Goal: Contribute content: Contribute content

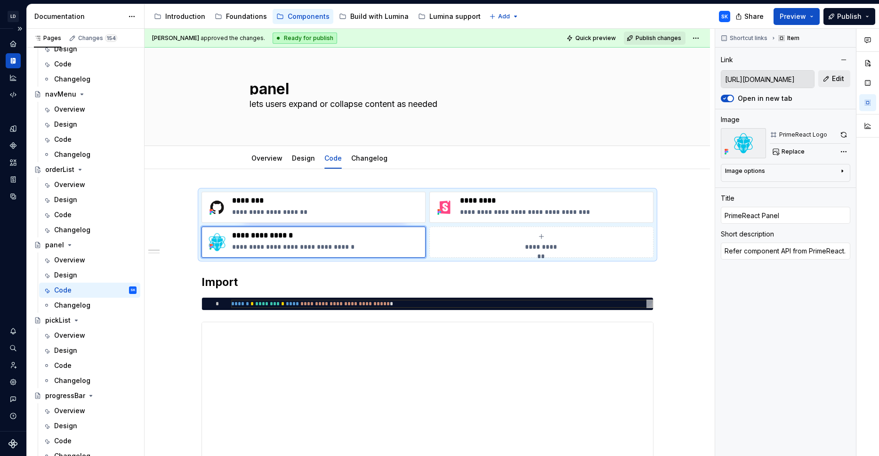
scroll to position [1852, 0]
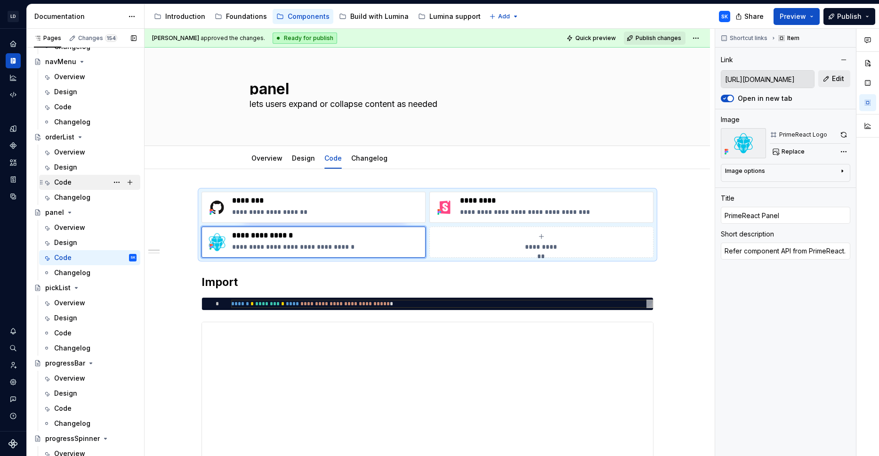
click at [89, 180] on div "Code" at bounding box center [95, 182] width 82 height 13
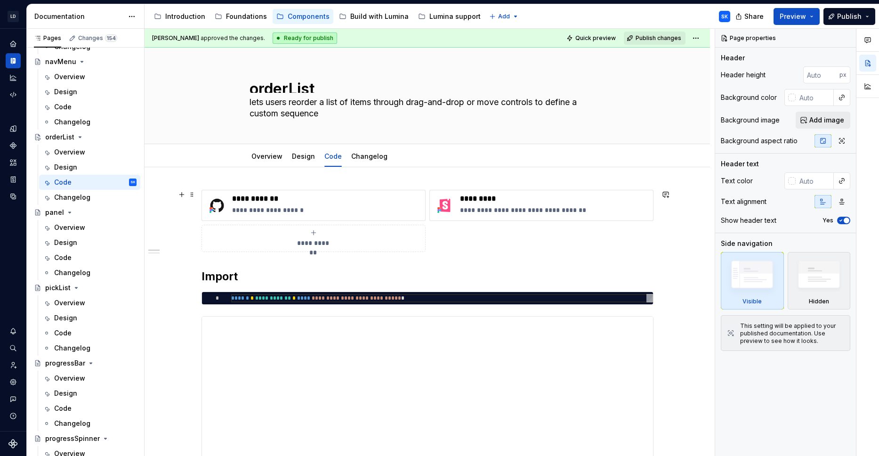
click at [320, 242] on span "**********" at bounding box center [313, 242] width 41 height 9
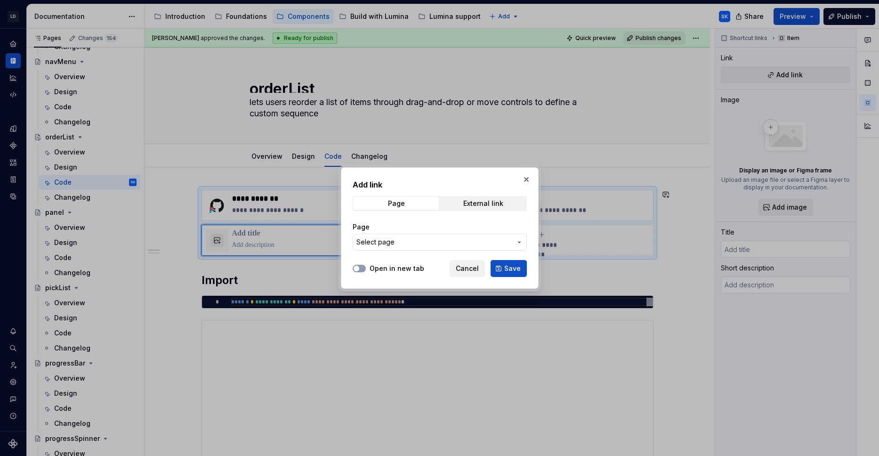
type textarea "*"
click at [477, 206] on div "External link" at bounding box center [483, 204] width 40 height 8
click at [397, 267] on label "Open in new tab" at bounding box center [397, 268] width 55 height 9
click at [366, 267] on button "Open in new tab" at bounding box center [359, 269] width 13 height 8
click at [416, 243] on input "URL" at bounding box center [440, 242] width 174 height 17
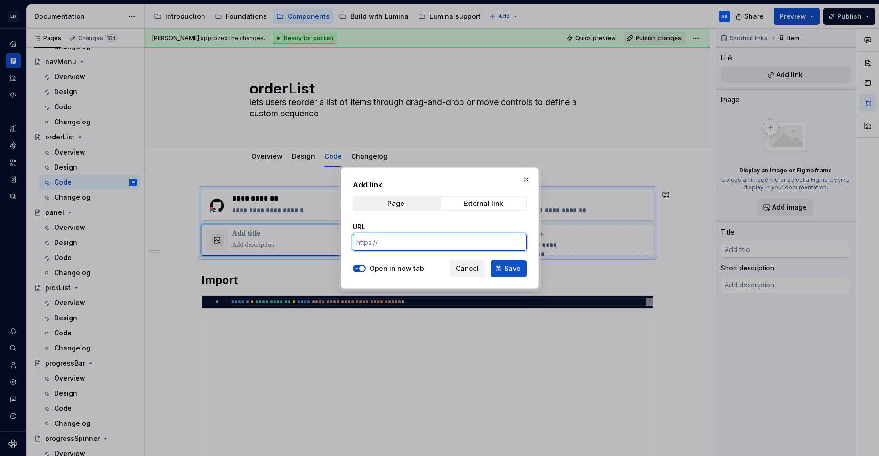
paste input "[URL][DOMAIN_NAME]"
type input "[URL][DOMAIN_NAME]"
click at [507, 267] on span "Save" at bounding box center [512, 268] width 16 height 9
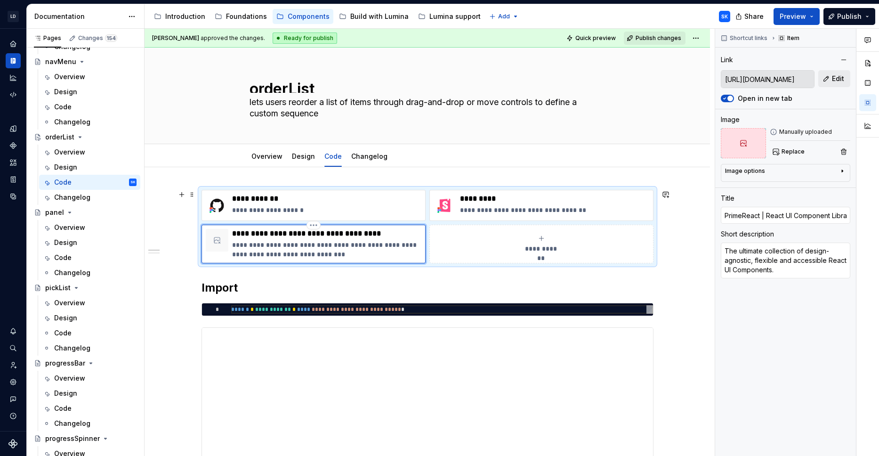
click at [276, 233] on p "**********" at bounding box center [326, 233] width 189 height 9
type textarea "*"
type input "PrimeReact OrderLis"
type textarea "*"
type input "PrimeReact OrderList"
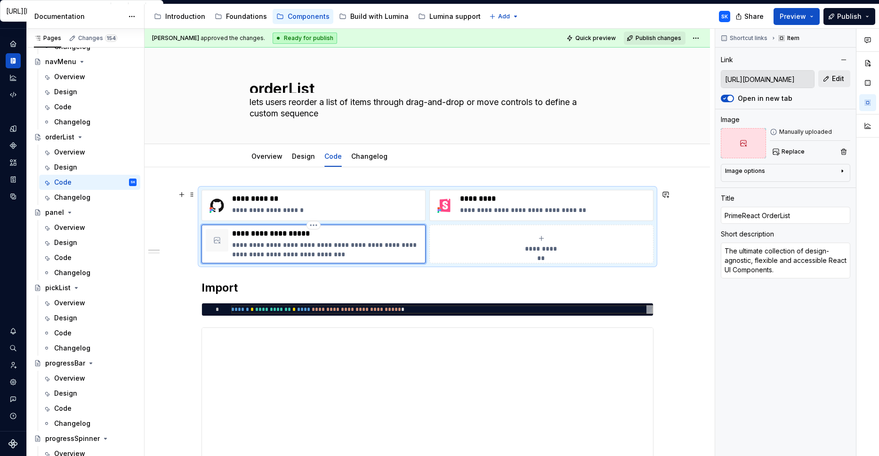
click at [341, 252] on p "**********" at bounding box center [326, 249] width 189 height 19
type textarea "*"
type textarea "R"
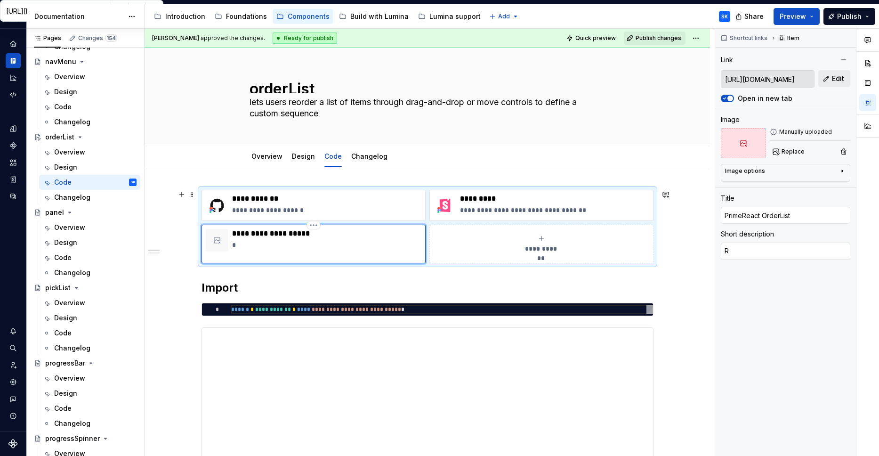
type textarea "*"
type textarea "Re"
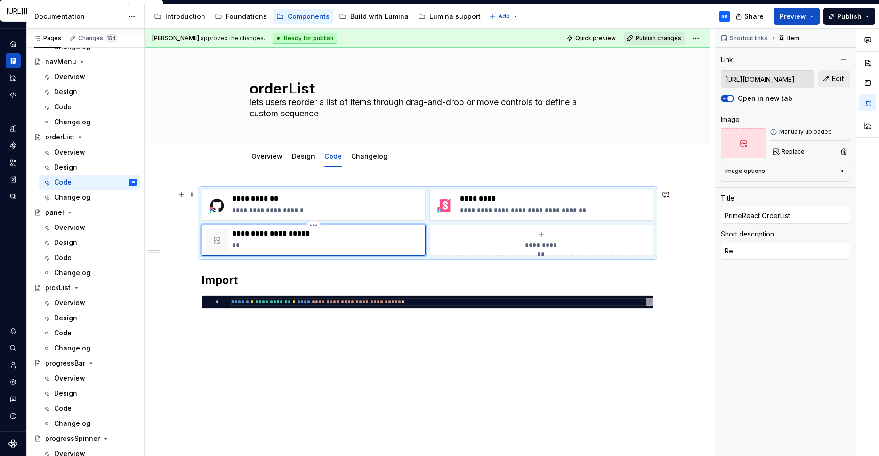
type textarea "*"
type textarea "Ref"
type textarea "*"
type textarea "Refe"
type textarea "*"
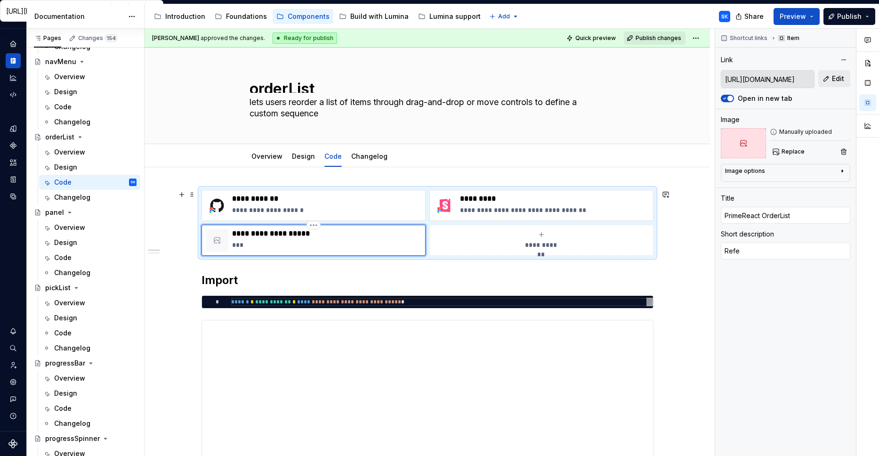
type textarea "Refer"
type textarea "*"
type textarea "Refer"
type textarea "*"
type textarea "Refer c"
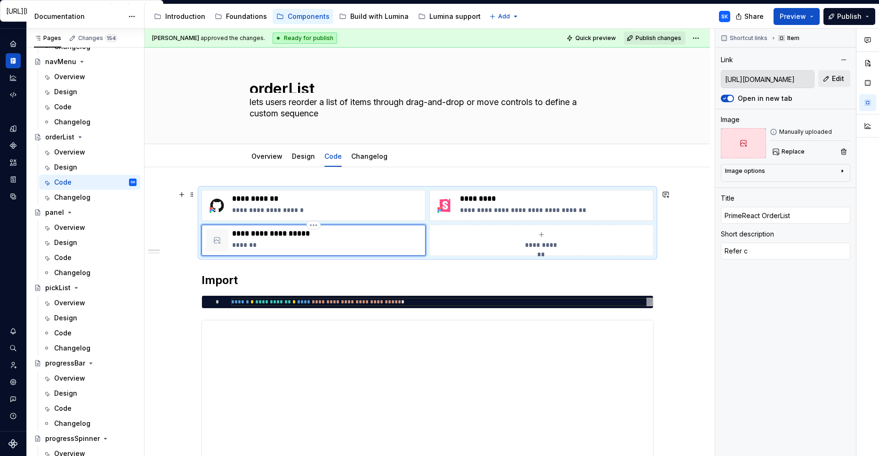
type textarea "*"
type textarea "Refer co"
type textarea "*"
type textarea "Refer com"
type textarea "*"
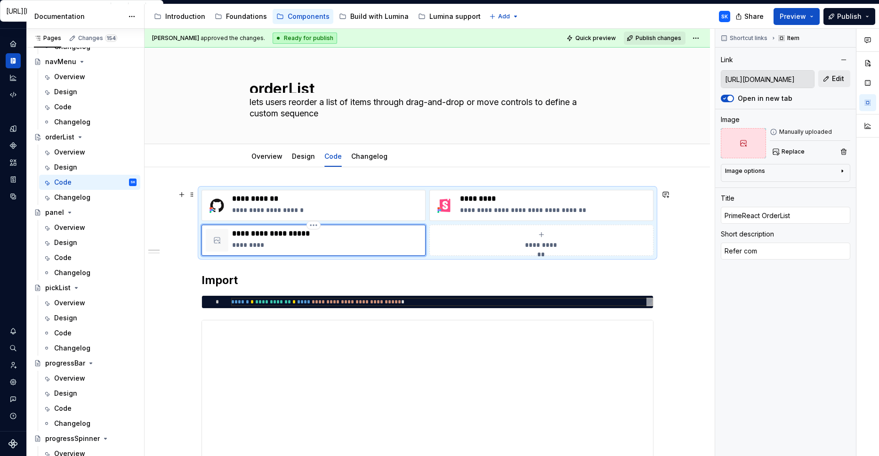
type textarea "Refer comp"
type textarea "*"
type textarea "Refer compo"
type textarea "*"
type textarea "Refer compon"
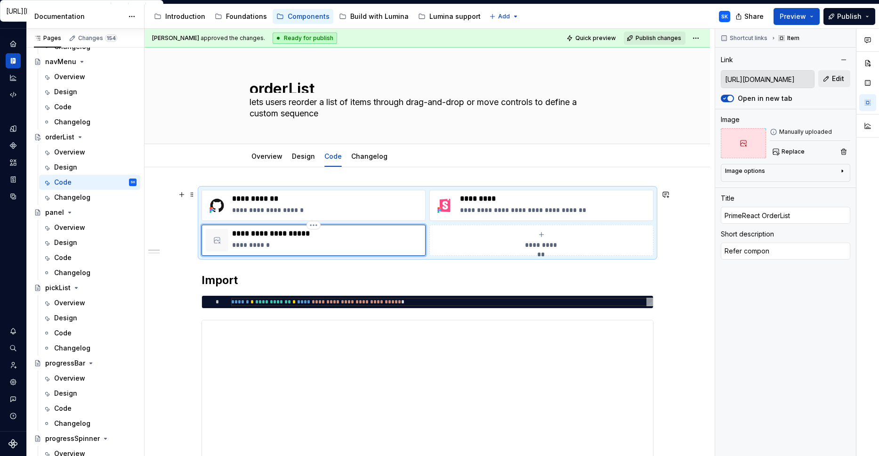
type textarea "*"
type textarea "Refer compone"
type textarea "*"
type textarea "Refer componen"
type textarea "*"
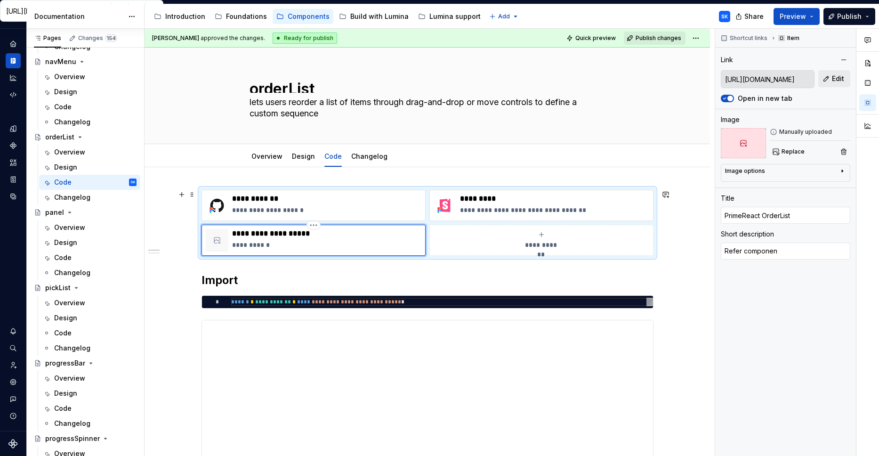
type textarea "Refer component"
type textarea "*"
type textarea "Refer component"
type textarea "*"
type textarea "Refer component A"
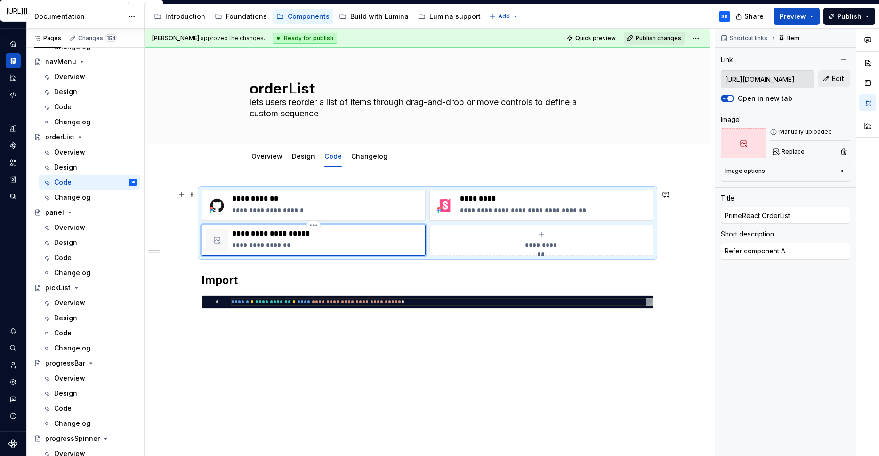
type textarea "*"
type textarea "Refer component AP"
type textarea "*"
type textarea "Refer component API"
type textarea "*"
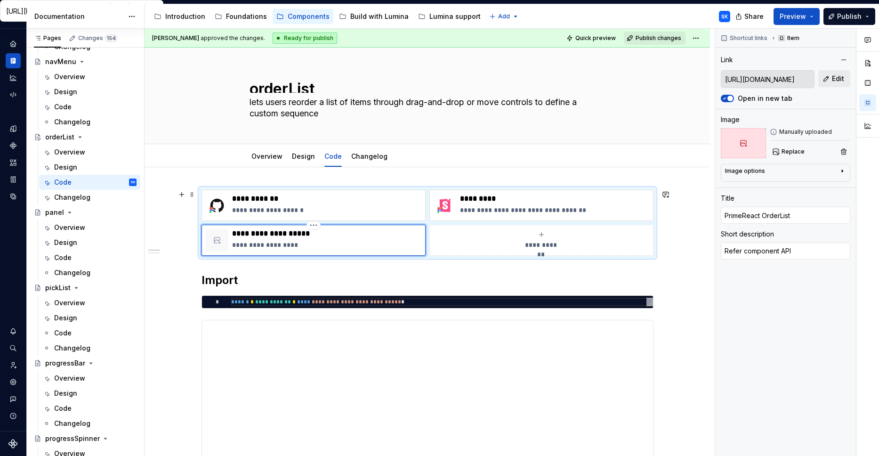
type textarea "Refer component API"
type textarea "*"
type textarea "Refer component API f"
type textarea "*"
type textarea "Refer component API fr"
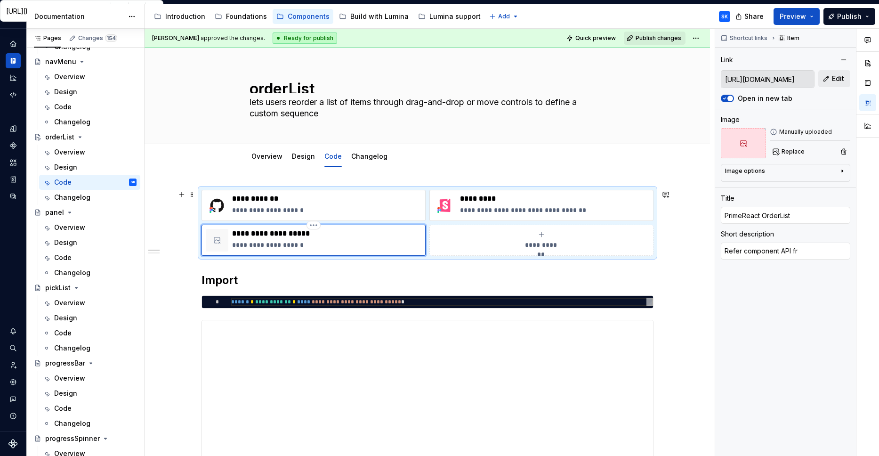
type textarea "*"
type textarea "Refer component API fro"
type textarea "*"
type textarea "Refer component API from"
type textarea "*"
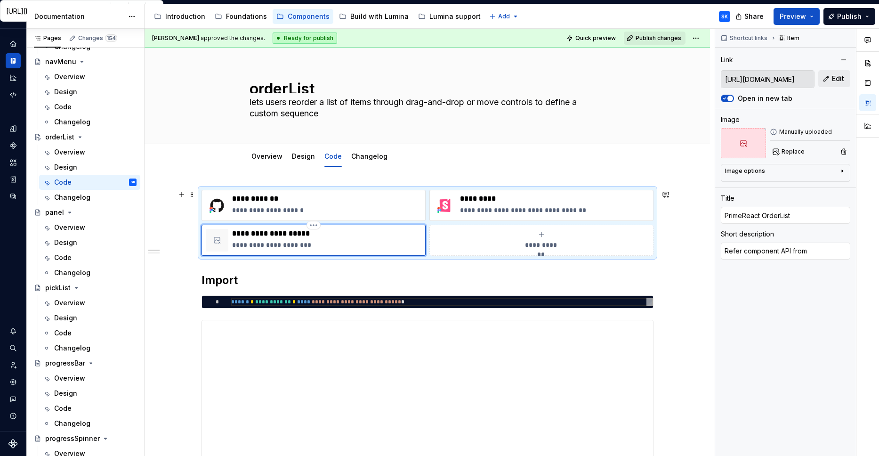
type textarea "Refer component API from"
type textarea "*"
type textarea "Refer component API from P{"
type textarea "*"
type textarea "Refer component API from P"
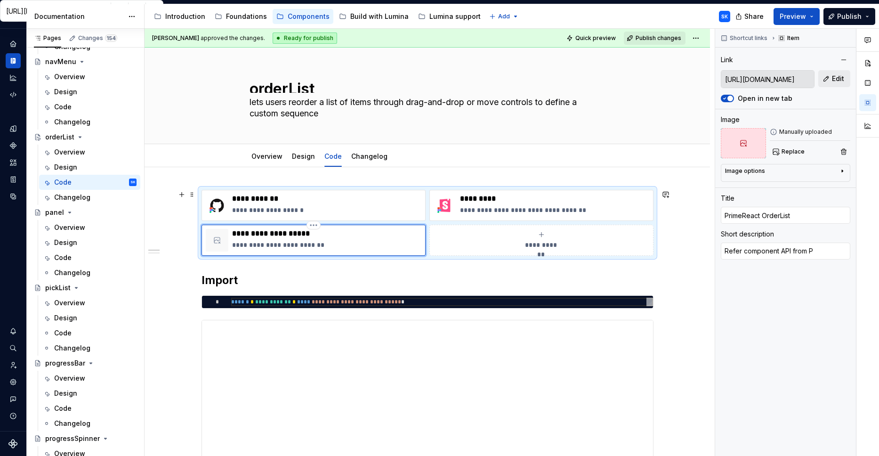
type textarea "*"
type textarea "Refer component API from Pr"
type textarea "*"
type textarea "Refer component API from Pri"
type textarea "*"
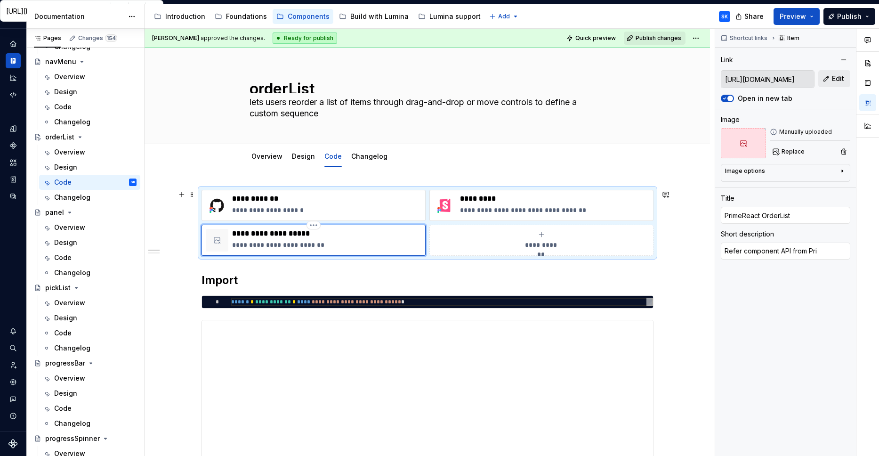
type textarea "Refer component API from Prim"
type textarea "*"
type textarea "Refer component API from Prime"
type textarea "*"
type textarea "Refer component API from PrimeR"
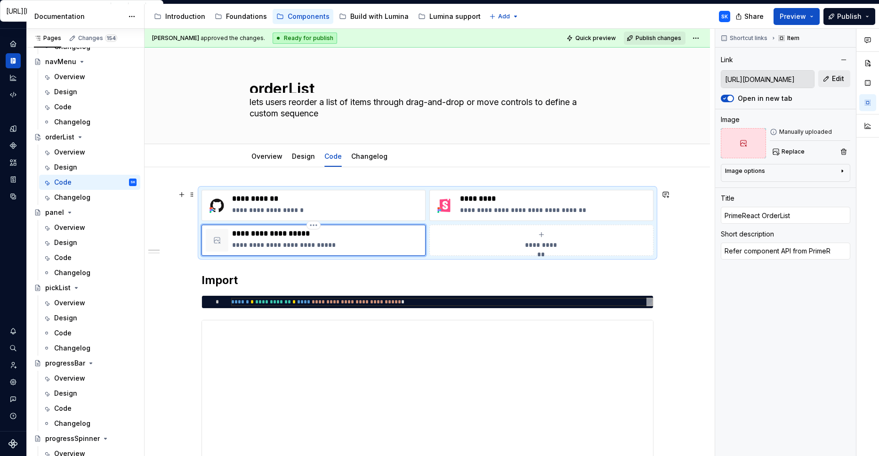
type textarea "*"
type textarea "Refer component API from PrimeRe"
type textarea "*"
type textarea "Refer component API from PrimeRea"
type textarea "*"
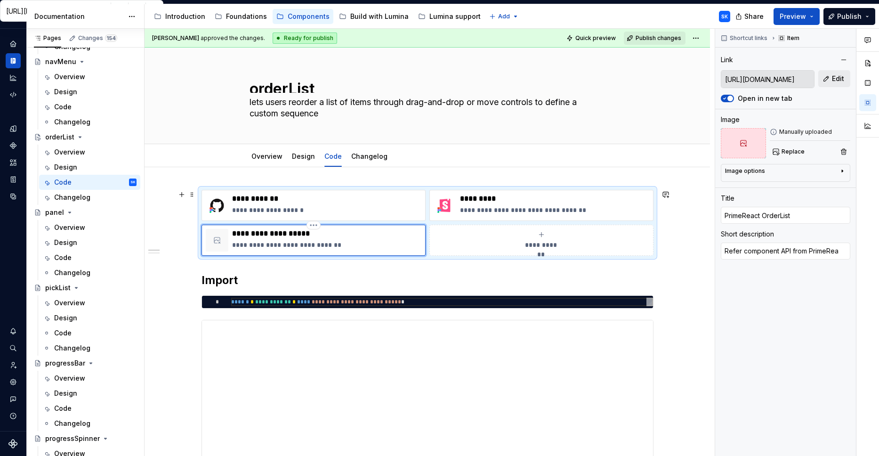
type textarea "Refer component API from PrimeReac"
type textarea "*"
type textarea "Refer component API from PrimeReact"
type textarea "*"
type textarea "Refer component API from PrimeReact."
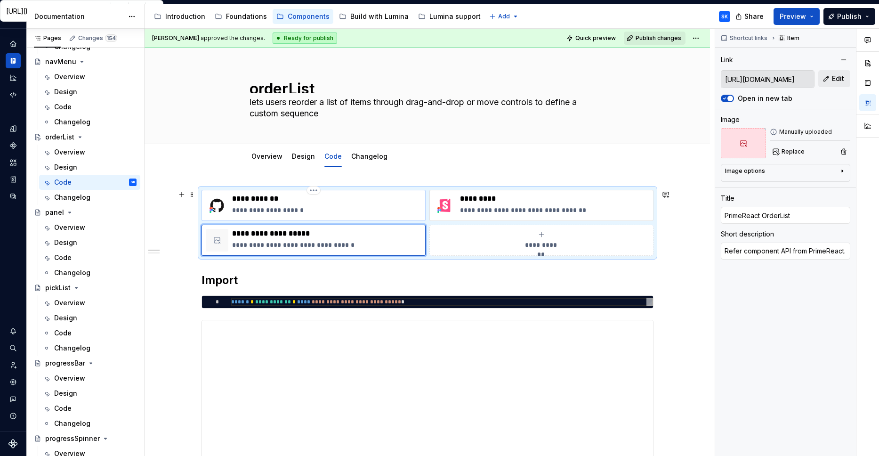
click at [305, 212] on p "**********" at bounding box center [326, 209] width 189 height 9
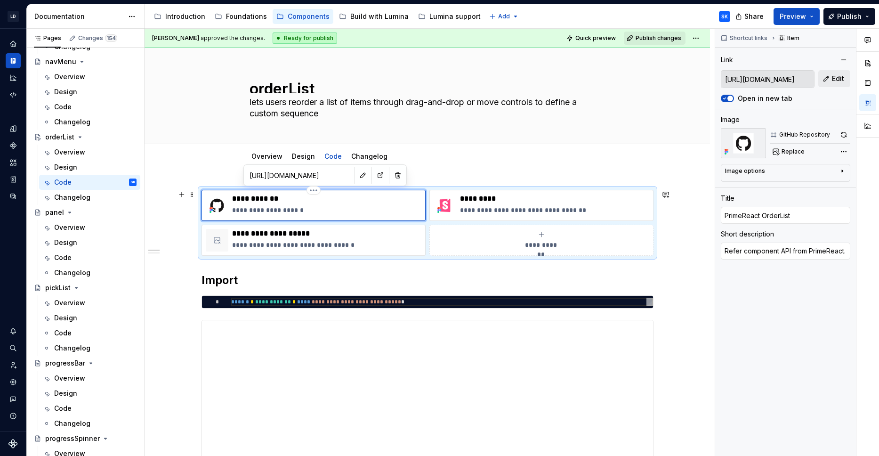
type textarea "*"
type input "[URL][DOMAIN_NAME]"
type input "LDSOrderList"
type textarea "View source on GitHub"
type input "[URL][DOMAIN_NAME]"
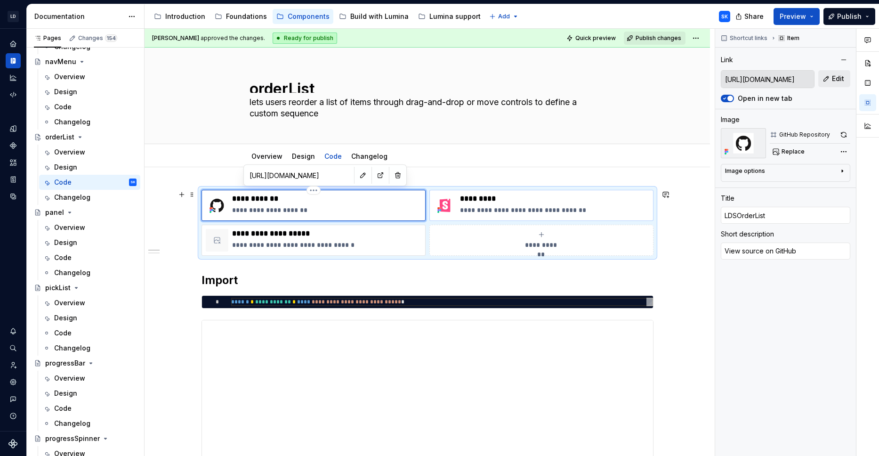
type textarea "*"
type textarea "View source on GitHub."
click at [590, 209] on p "**********" at bounding box center [554, 209] width 189 height 9
type textarea "*"
type input "[URL][DOMAIN_NAME]"
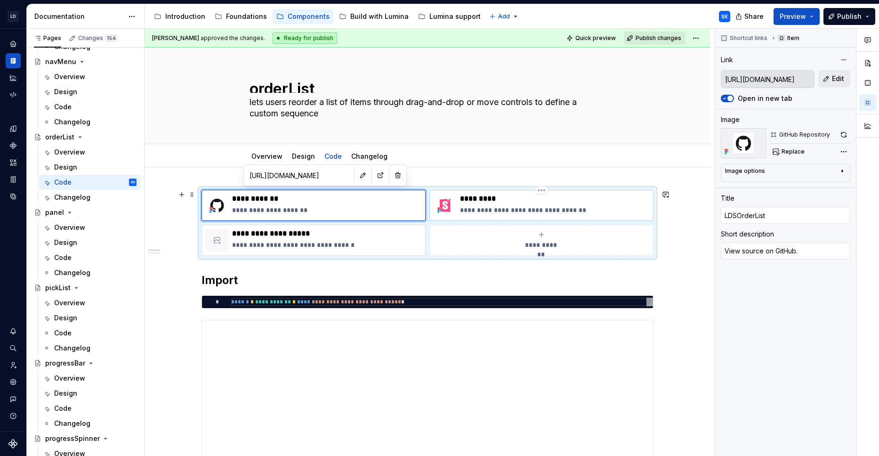
type input "Storybook"
type textarea "Explore component props in playground"
type input "[URL][DOMAIN_NAME]"
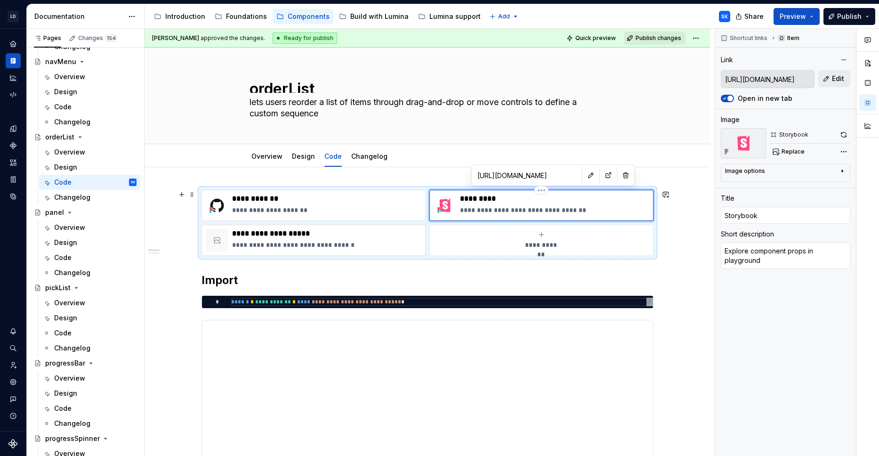
type textarea "*"
type textarea "Explore component props in playground."
click at [318, 241] on p "**********" at bounding box center [326, 244] width 189 height 9
type textarea "*"
type input "[URL][DOMAIN_NAME]"
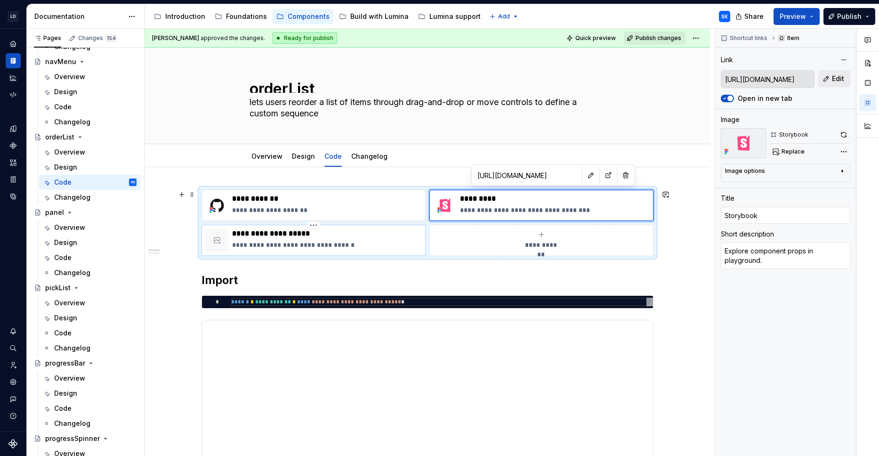
type input "PrimeReact OrderList"
type textarea "Refer component API from PrimeReact."
type input "[URL][DOMAIN_NAME]"
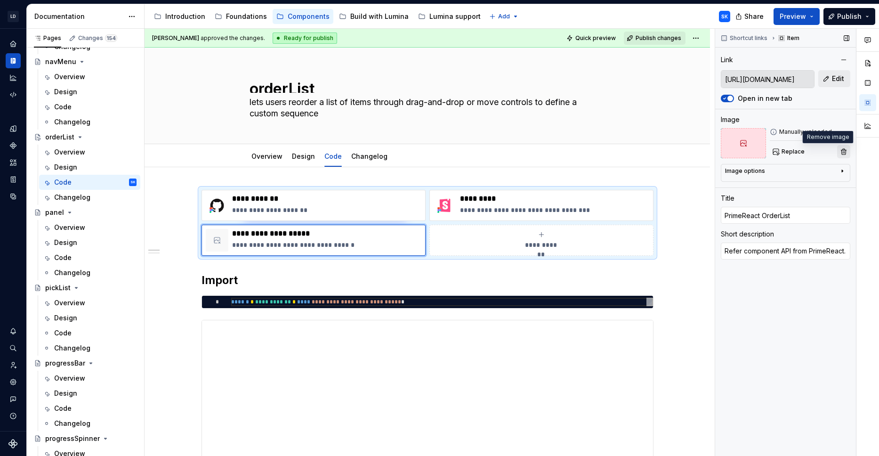
click at [844, 152] on button "button" at bounding box center [843, 151] width 13 height 13
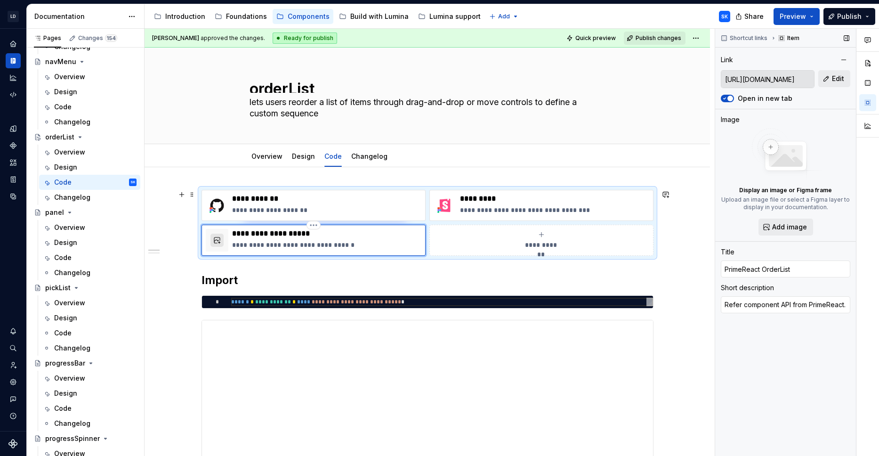
click at [219, 237] on button "button" at bounding box center [216, 240] width 13 height 13
type textarea "*"
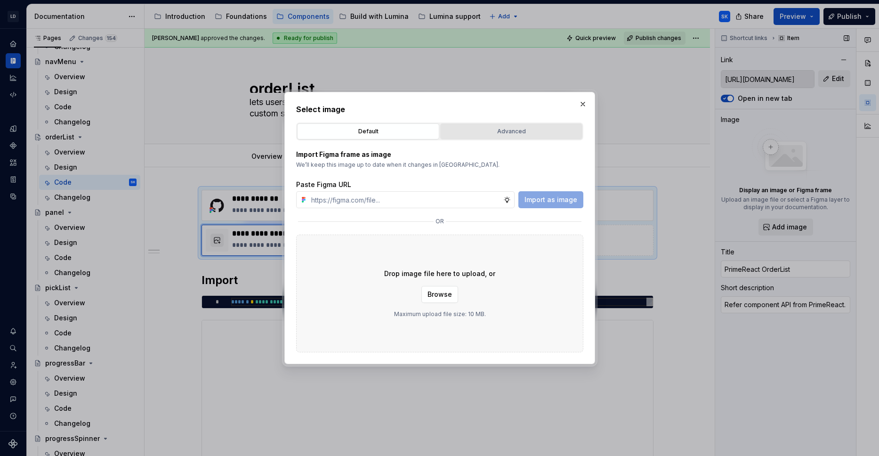
click at [491, 133] on div "Advanced" at bounding box center [512, 131] width 136 height 9
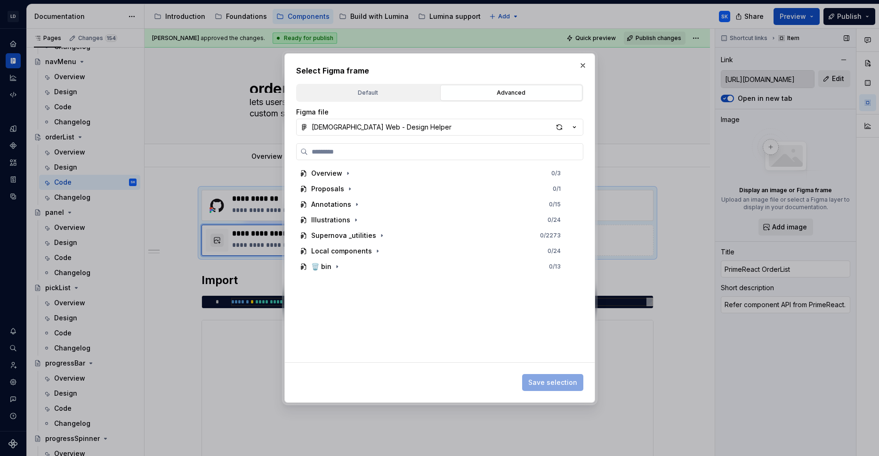
click at [434, 161] on div "Overview 0 / 3 Proposals 0 / 1 Annotations 0 / 15 Illustrations 0 / 24 Supernov…" at bounding box center [439, 252] width 287 height 218
click at [433, 154] on input "search" at bounding box center [445, 151] width 275 height 9
type input "*****"
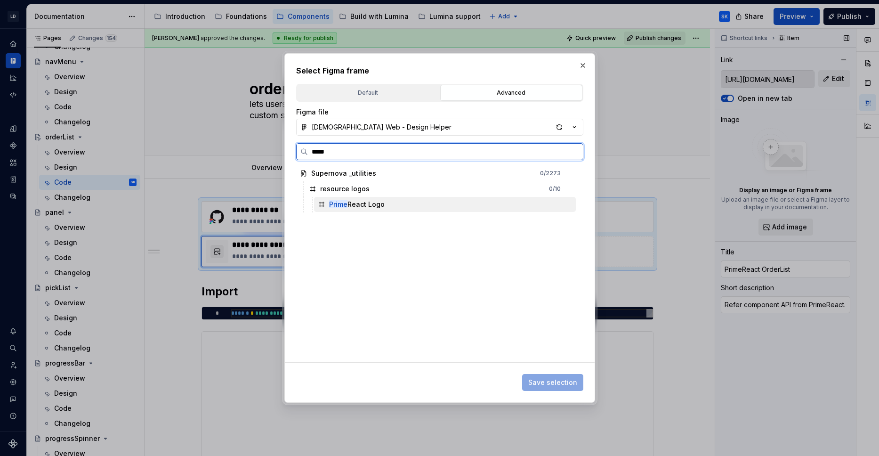
click at [452, 204] on div "Prime React Logo" at bounding box center [445, 204] width 262 height 15
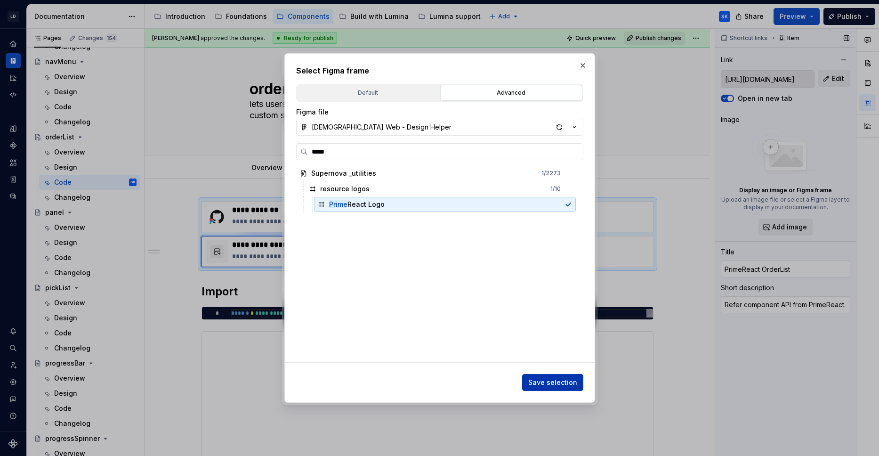
click at [563, 380] on span "Save selection" at bounding box center [552, 382] width 49 height 9
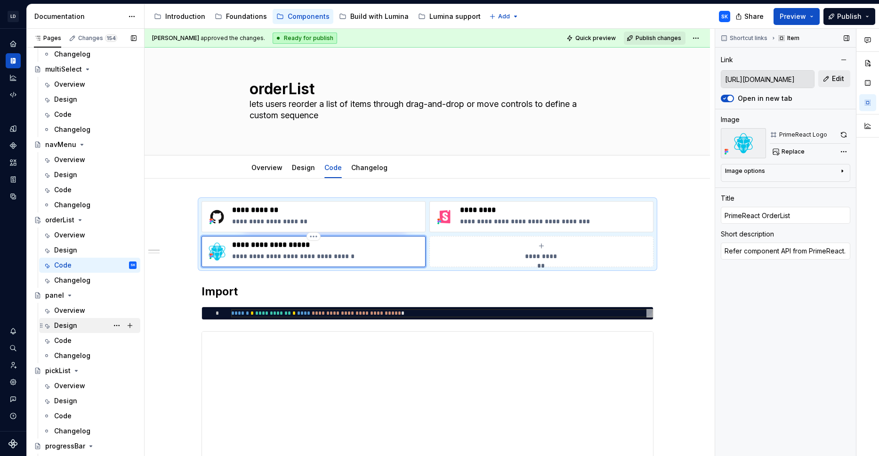
scroll to position [1730, 0]
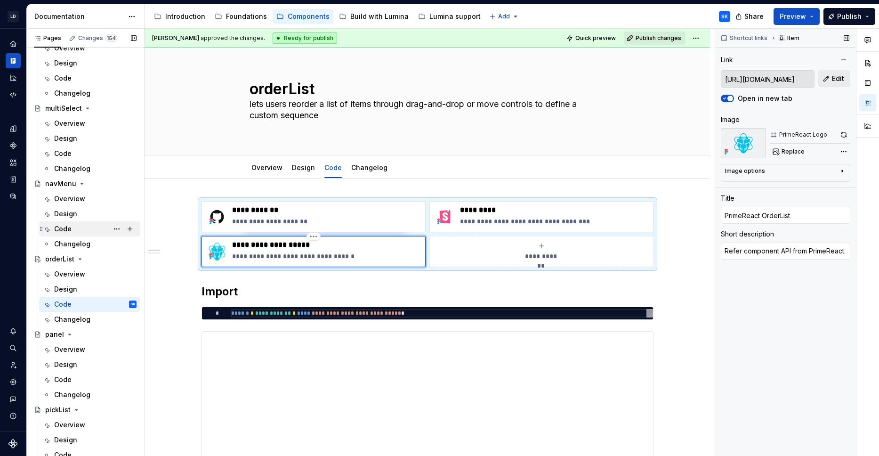
click at [83, 226] on div "Code" at bounding box center [95, 228] width 82 height 13
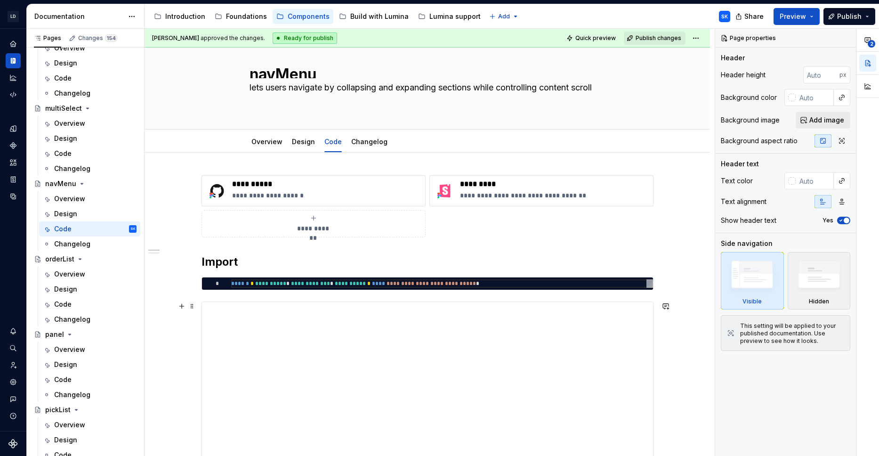
scroll to position [27, 0]
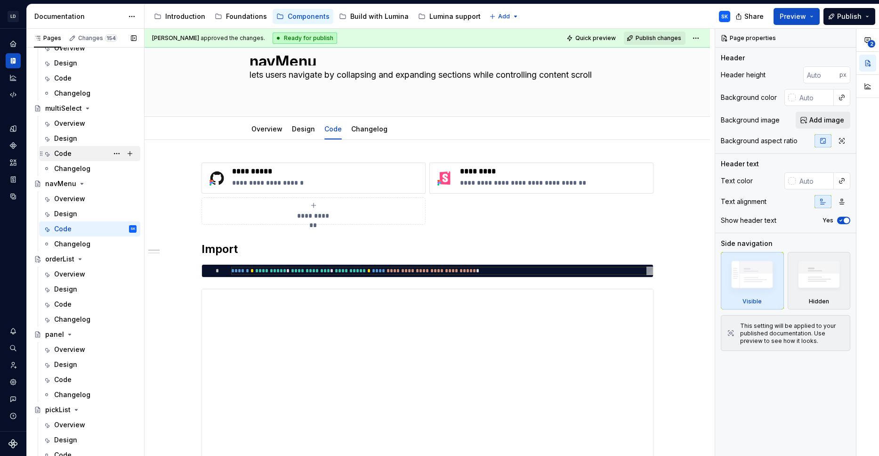
click at [82, 150] on div "Code" at bounding box center [95, 153] width 82 height 13
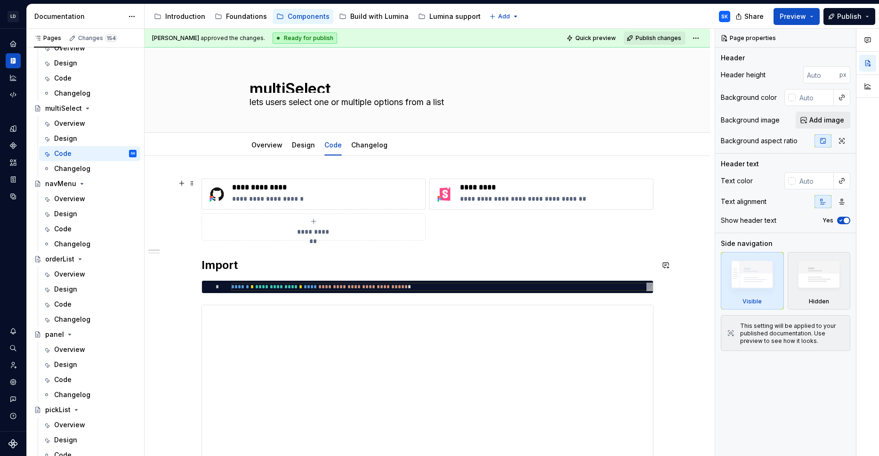
click at [312, 232] on span "**********" at bounding box center [313, 231] width 41 height 9
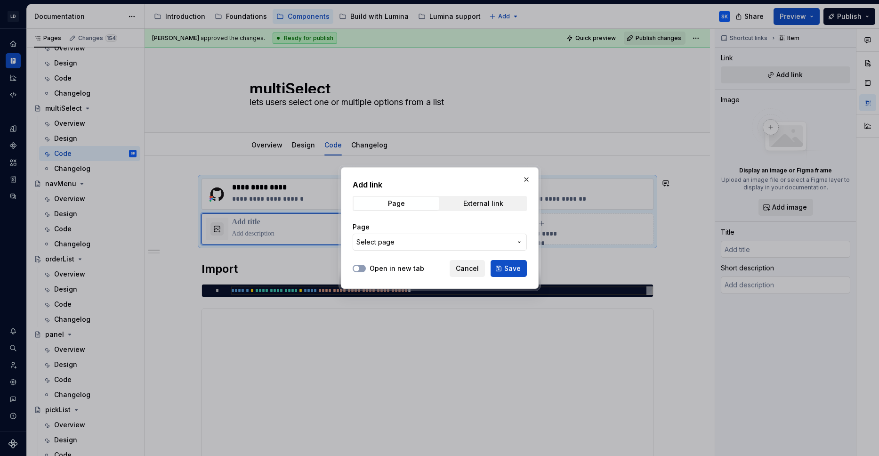
type textarea "*"
click at [483, 203] on div "External link" at bounding box center [483, 204] width 40 height 8
click at [437, 240] on input "URL" at bounding box center [440, 242] width 174 height 17
paste input "[URL][DOMAIN_NAME]"
type input "[URL][DOMAIN_NAME]"
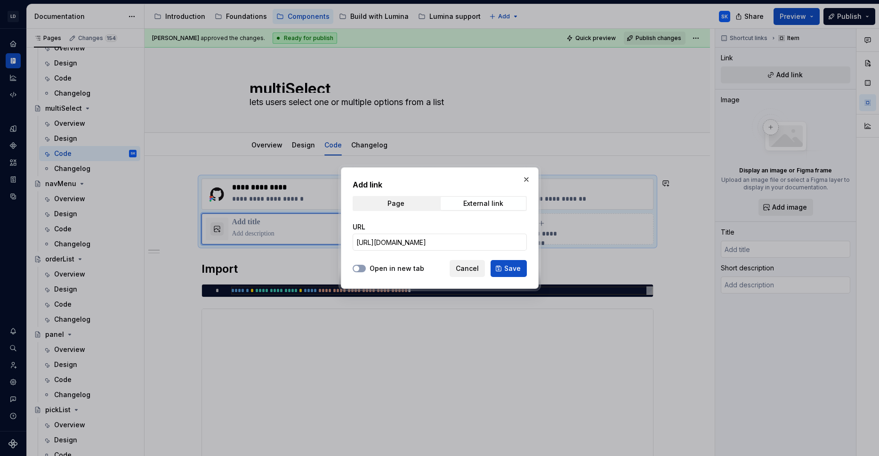
click at [408, 262] on div "Open in new tab Cancel Save" at bounding box center [440, 266] width 174 height 21
click at [414, 266] on label "Open in new tab" at bounding box center [397, 268] width 55 height 9
click at [366, 266] on button "Open in new tab" at bounding box center [359, 269] width 13 height 8
click at [501, 268] on button "Save" at bounding box center [509, 268] width 36 height 17
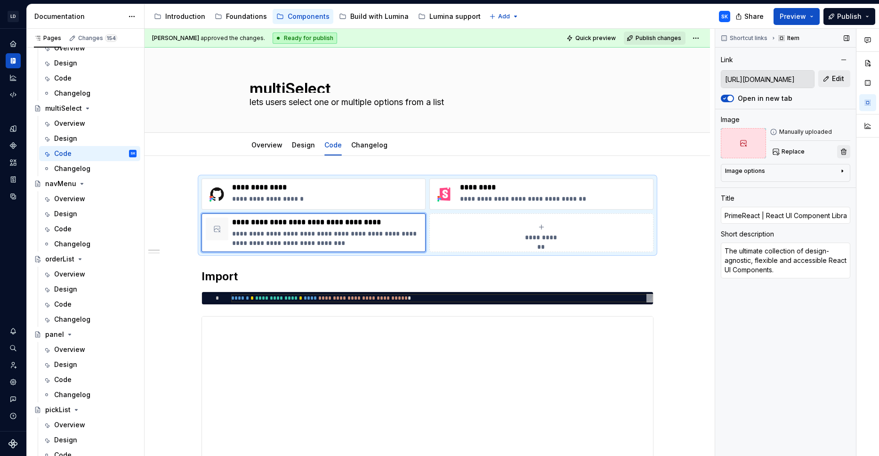
click at [845, 155] on button "button" at bounding box center [843, 151] width 13 height 13
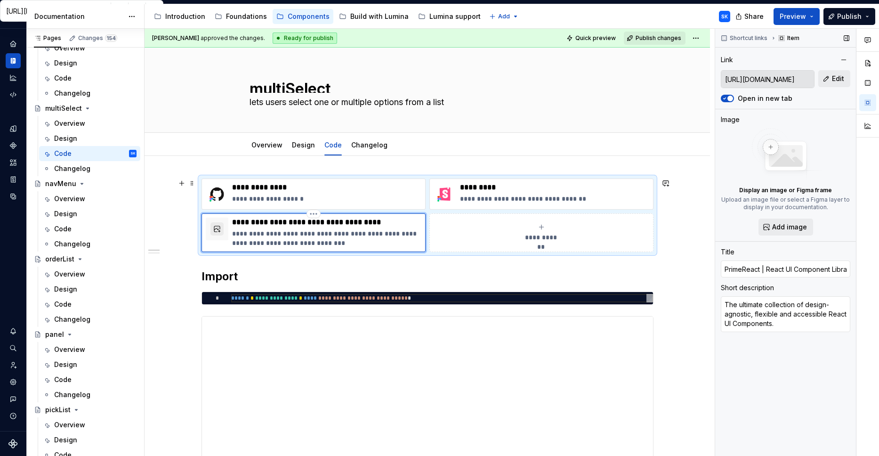
click at [277, 223] on p "**********" at bounding box center [326, 222] width 189 height 9
type textarea "*"
type input "PrimeReact M"
type textarea "*"
type input "PrimeReact Mu"
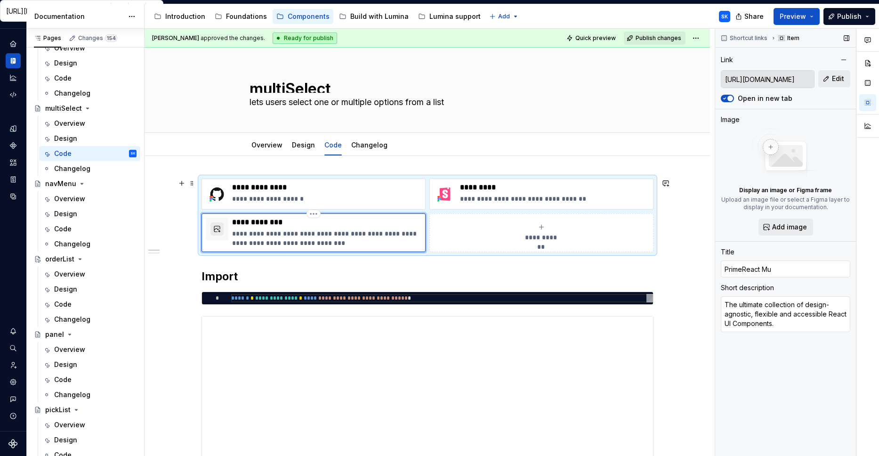
type textarea "*"
type input "PrimeReact Mul"
type textarea "*"
type input "PrimeReact Mult"
type textarea "*"
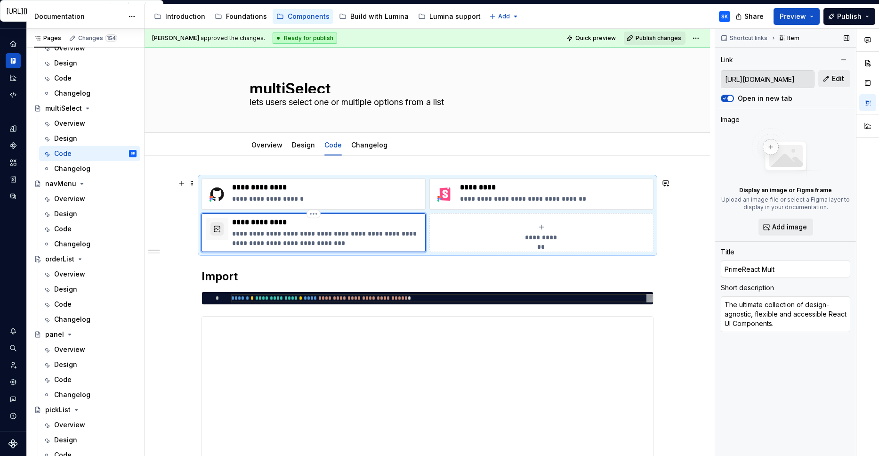
type input "PrimeReact Multi"
type textarea "*"
type input "PrimeReact MultiS"
type textarea "*"
type input "PrimeReact MultiSe"
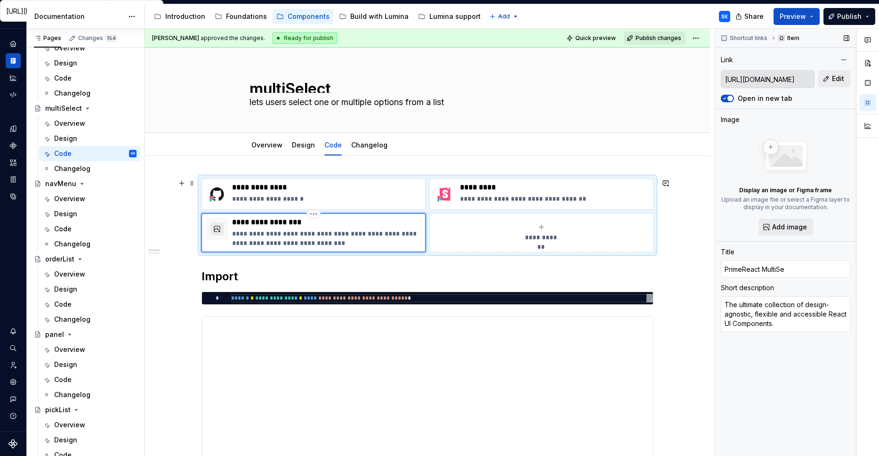
type textarea "*"
type input "PrimeReact MultiSele"
type textarea "*"
type input "PrimeReact MultiSelec"
type textarea "*"
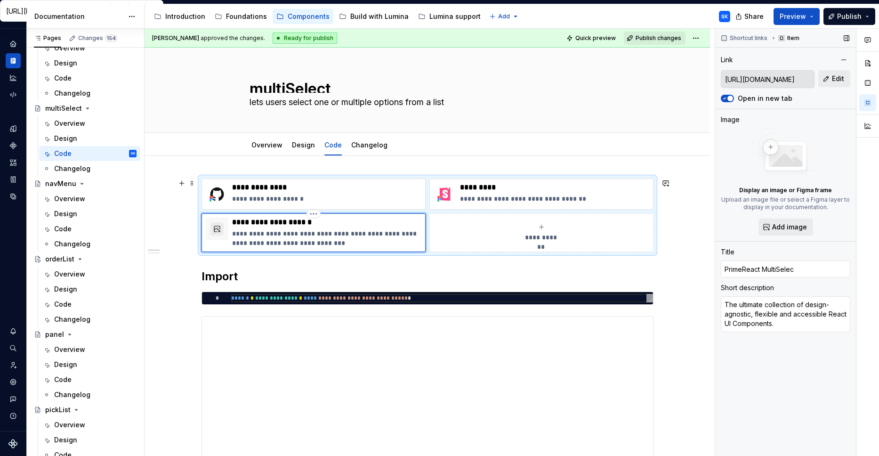
type input "PrimeReact MultiSelect"
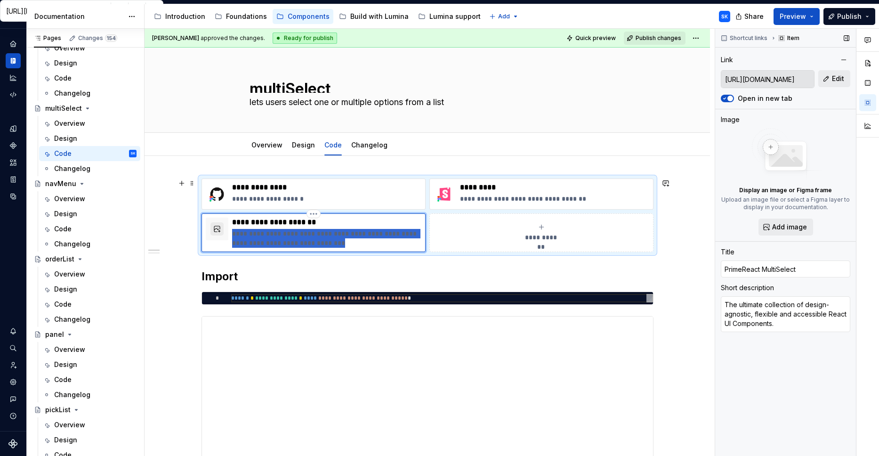
type textarea "*"
type textarea "R"
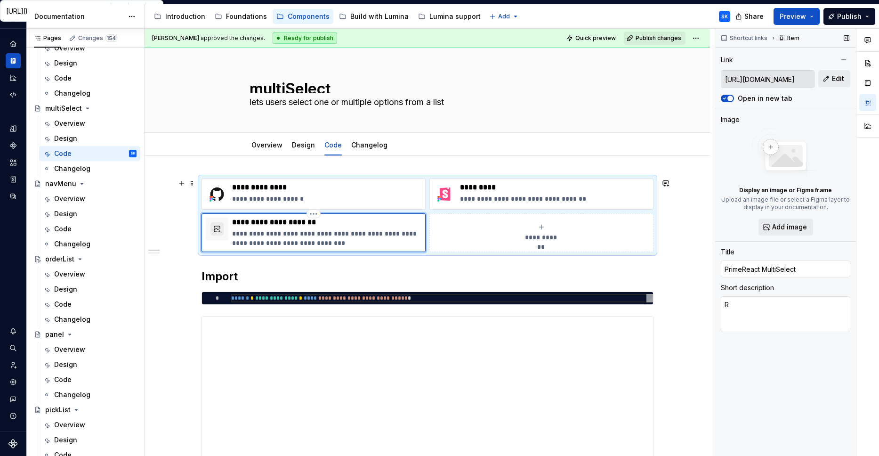
type textarea "*"
type textarea "Re"
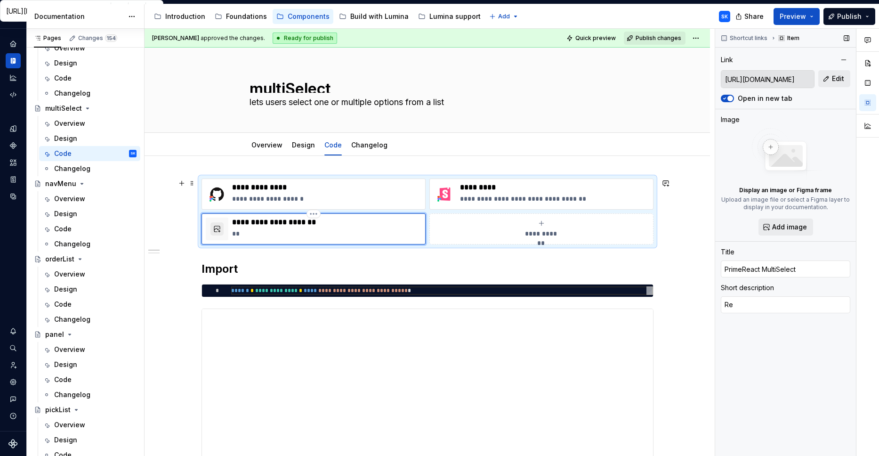
type textarea "*"
type textarea "Ref"
type textarea "*"
type textarea "Refe"
type textarea "*"
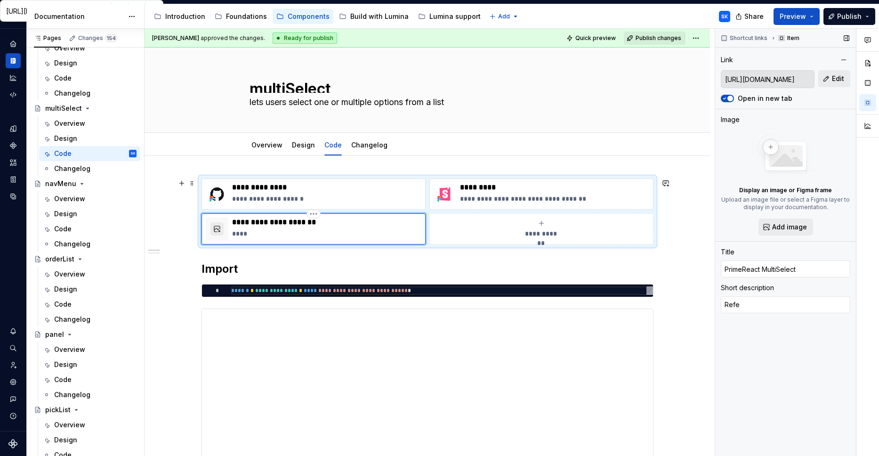
type textarea "Refer"
type textarea "*"
type textarea "Refer"
type textarea "*"
type textarea "Refer c"
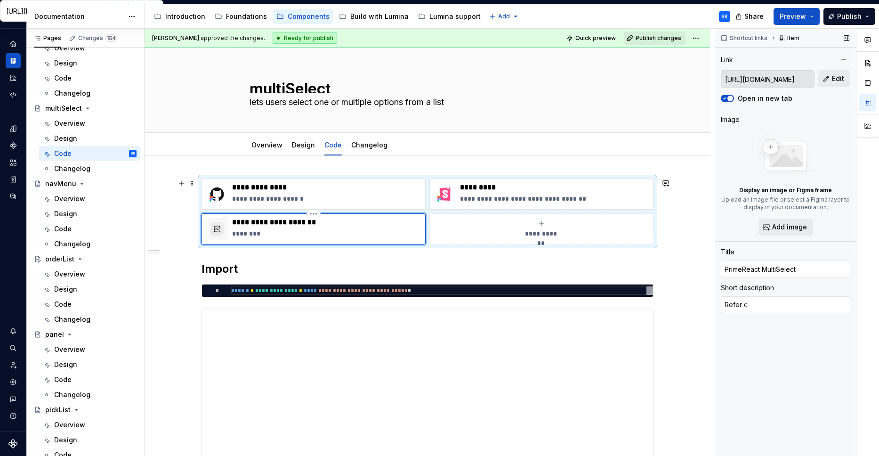
type textarea "*"
type textarea "Refer co"
type textarea "*"
type textarea "Refer com"
type textarea "*"
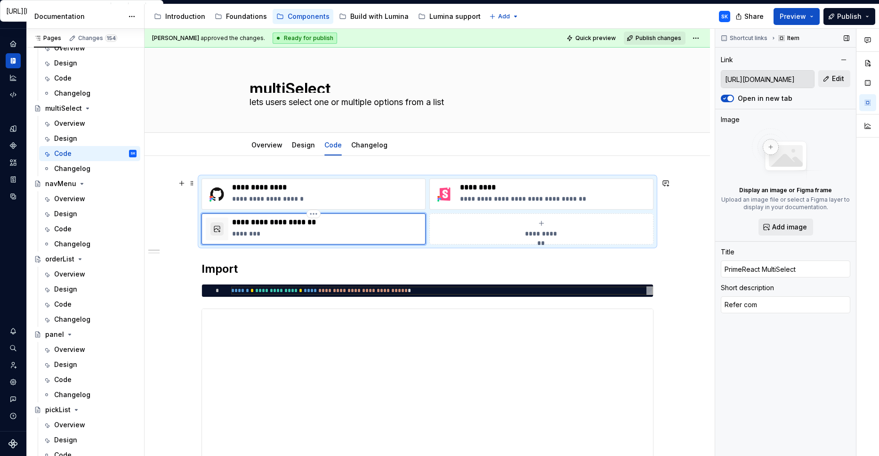
type textarea "Refer comp"
type textarea "*"
type textarea "Refer compeo"
type textarea "*"
type textarea "Refer compeon"
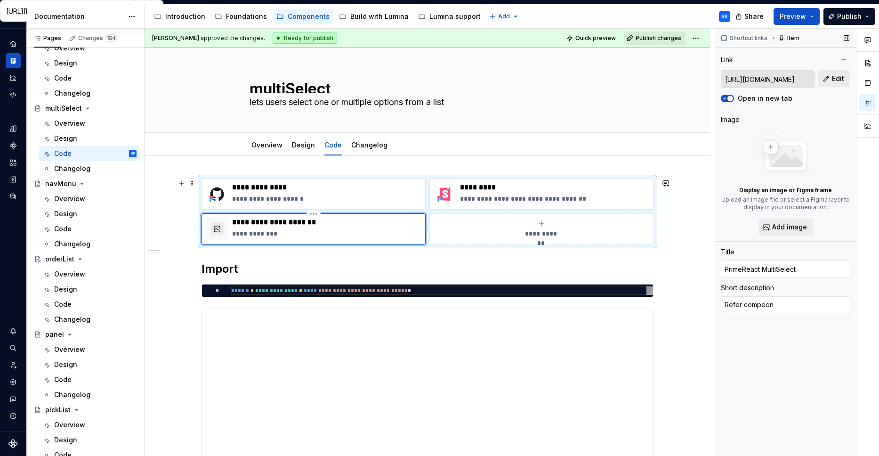
type textarea "*"
type textarea "Refer compeo"
type textarea "*"
type textarea "Refer compe"
type textarea "*"
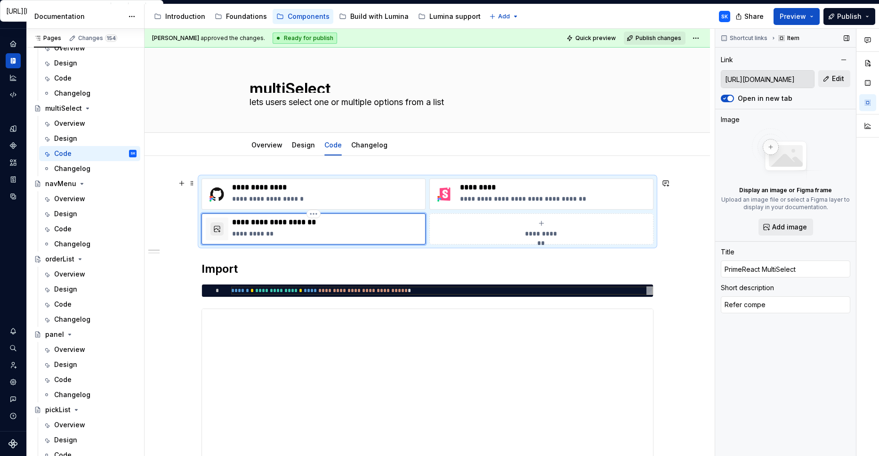
type textarea "Refer comp"
type textarea "*"
type textarea "Refer compo"
type textarea "*"
type textarea "Refer compon"
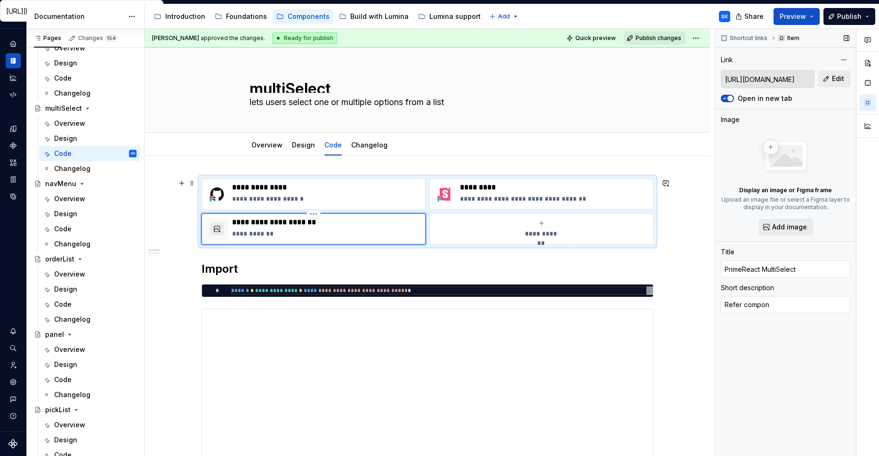
type textarea "*"
type textarea "Refer compone"
type textarea "*"
type textarea "Refer componen"
type textarea "*"
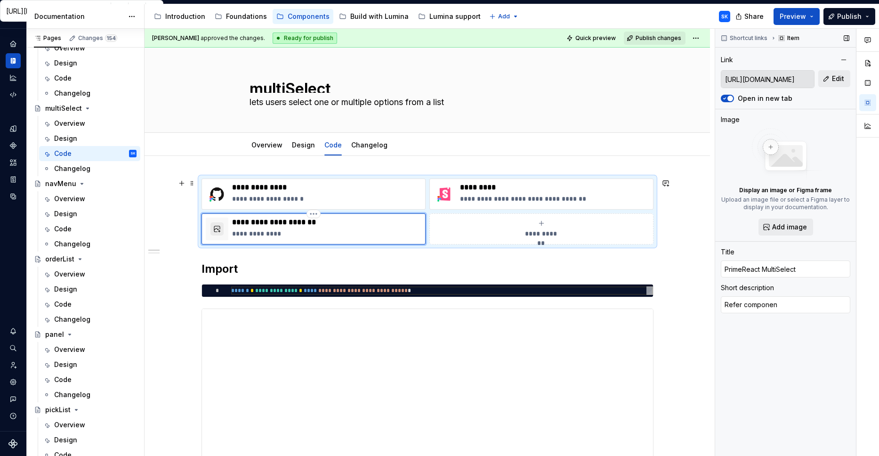
type textarea "Refer component"
type textarea "*"
type textarea "Refer component"
type textarea "*"
type textarea "Refer component A"
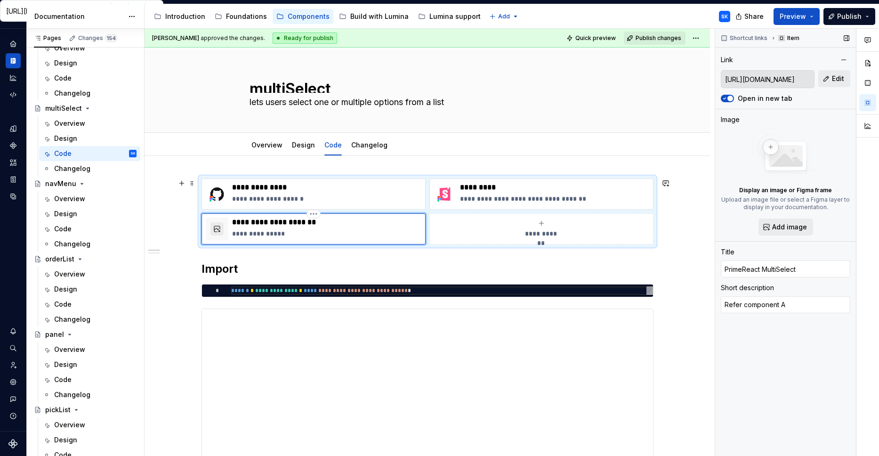
type textarea "*"
type textarea "Refer component AP"
type textarea "*"
type textarea "Refer component API"
type textarea "*"
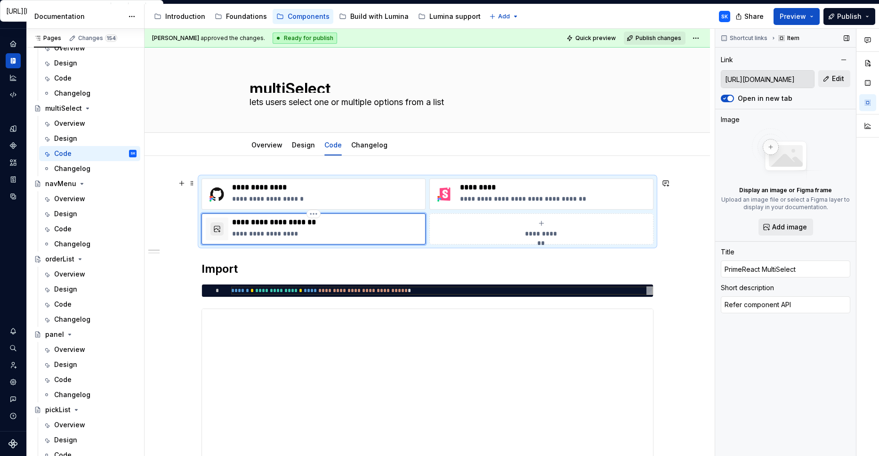
type textarea "Refer component API"
type textarea "*"
type textarea "Refer component API f"
type textarea "*"
type textarea "Refer component API fr"
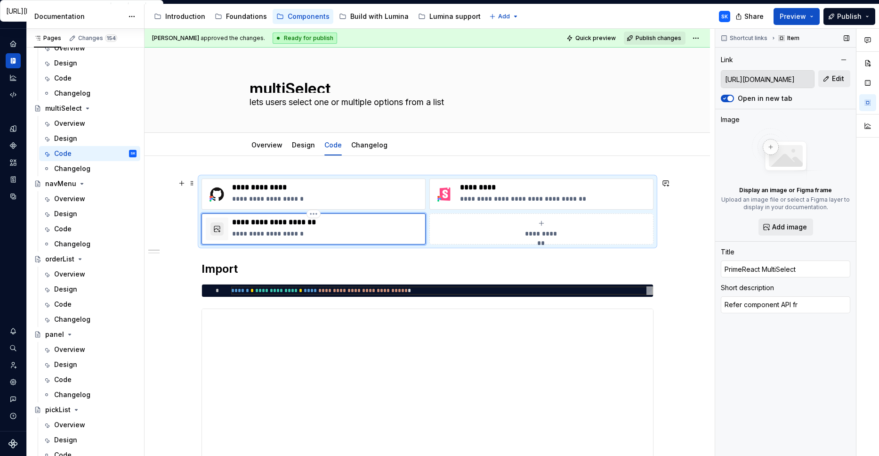
type textarea "*"
type textarea "Refer component API fro"
type textarea "*"
type textarea "Refer component API from"
type textarea "*"
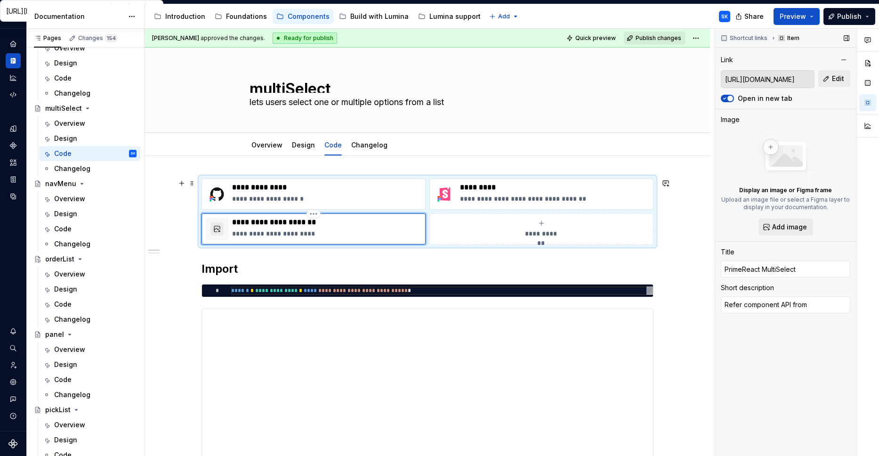
type textarea "Refer component API from"
type textarea "*"
type textarea "Refer component API from P"
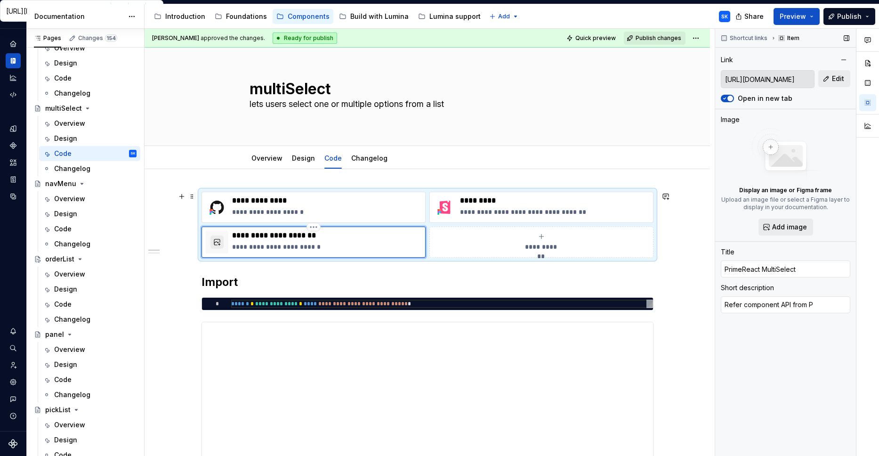
type textarea "*"
type textarea "Refer component API from Pr"
type textarea "*"
type textarea "Refer component API from Pri"
type textarea "*"
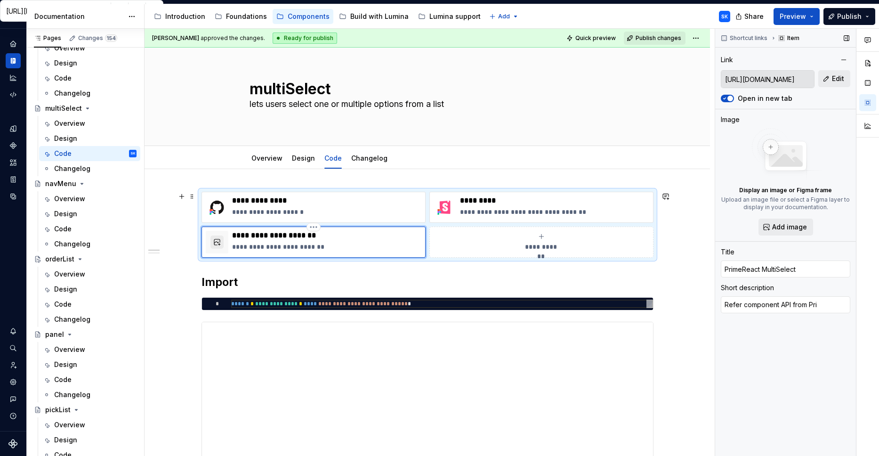
type textarea "Refer component API from Prim"
type textarea "*"
type textarea "Refer component API from Prime"
type textarea "*"
click at [216, 238] on button "button" at bounding box center [216, 241] width 13 height 13
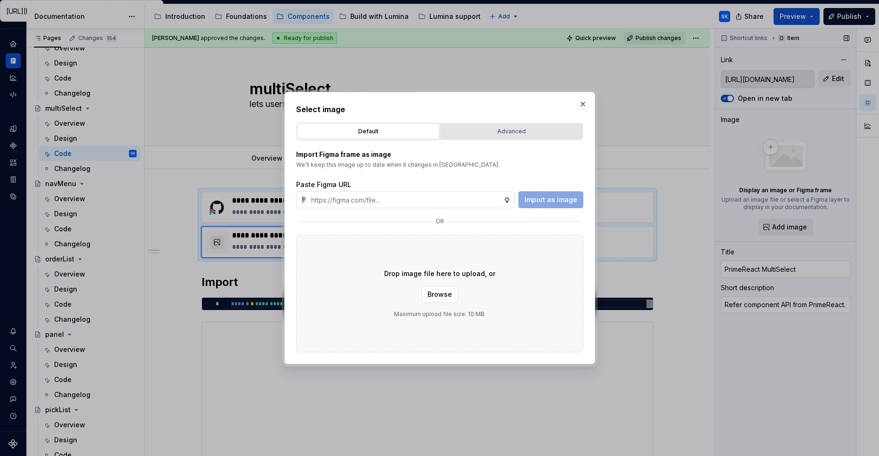
click at [501, 134] on div "Advanced" at bounding box center [512, 131] width 136 height 9
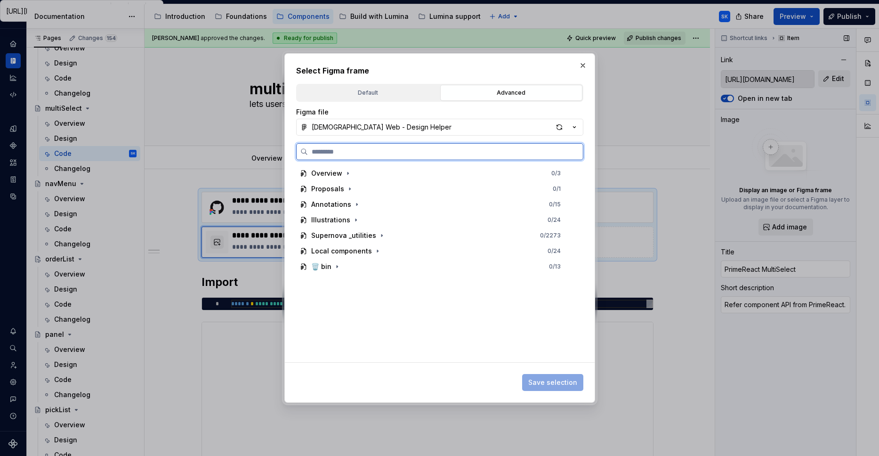
click at [488, 153] on input "search" at bounding box center [445, 151] width 275 height 9
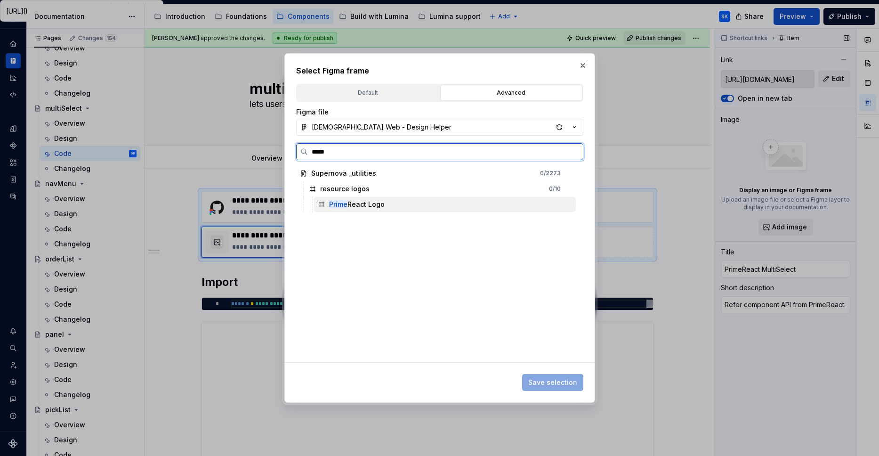
click at [433, 206] on div "Prime React Logo" at bounding box center [445, 204] width 262 height 15
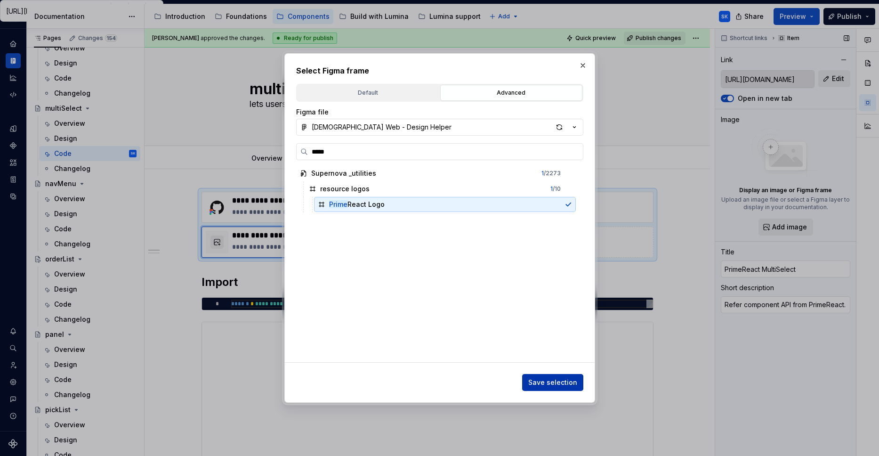
click at [567, 381] on span "Save selection" at bounding box center [552, 382] width 49 height 9
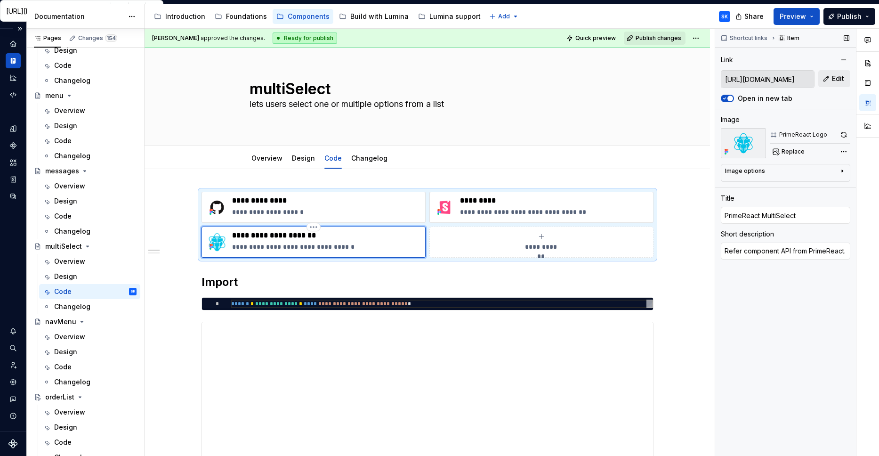
scroll to position [1596, 0]
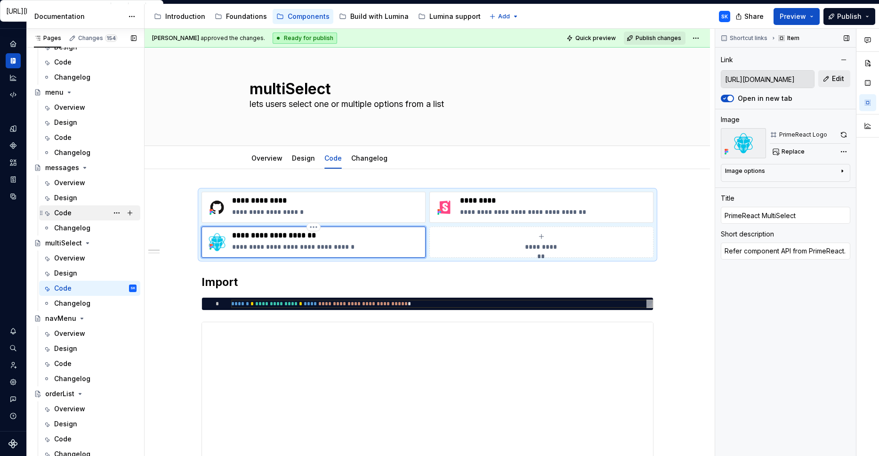
click at [84, 213] on div "Code" at bounding box center [95, 212] width 82 height 13
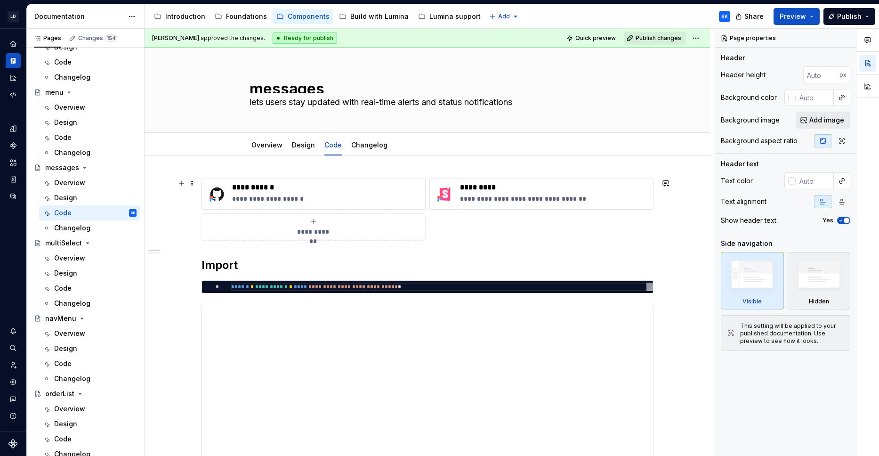
click at [326, 240] on button "**********" at bounding box center [314, 226] width 224 height 27
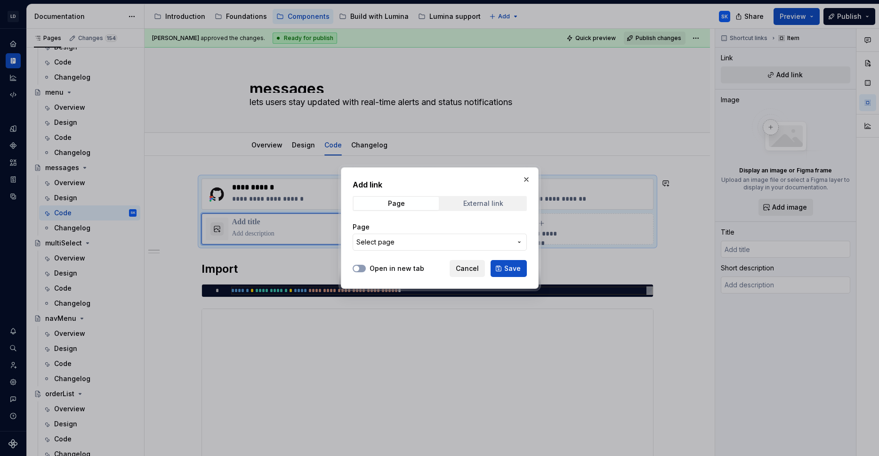
click at [501, 205] on div "External link" at bounding box center [483, 204] width 40 height 8
click at [428, 245] on input "URL" at bounding box center [440, 242] width 174 height 17
click at [400, 266] on label "Open in new tab" at bounding box center [397, 268] width 55 height 9
click at [366, 266] on button "Open in new tab" at bounding box center [359, 269] width 13 height 8
click at [418, 242] on input "URL" at bounding box center [440, 242] width 174 height 17
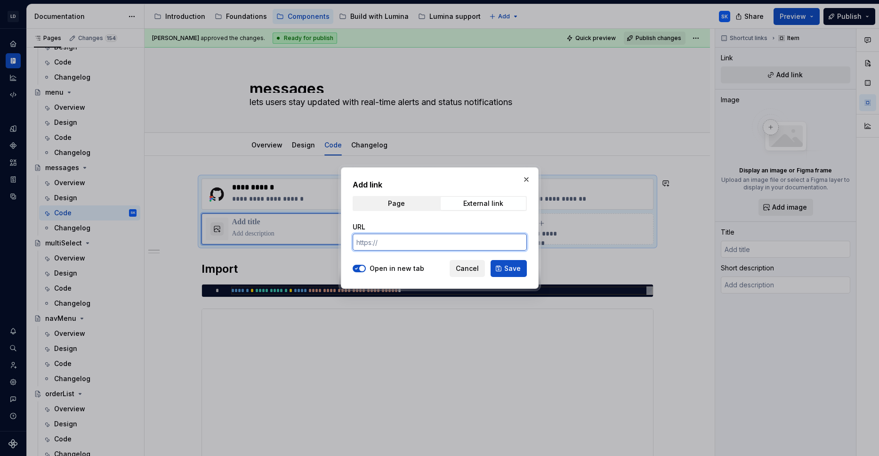
paste input "[URL][DOMAIN_NAME]"
click at [521, 268] on button "Save" at bounding box center [509, 268] width 36 height 17
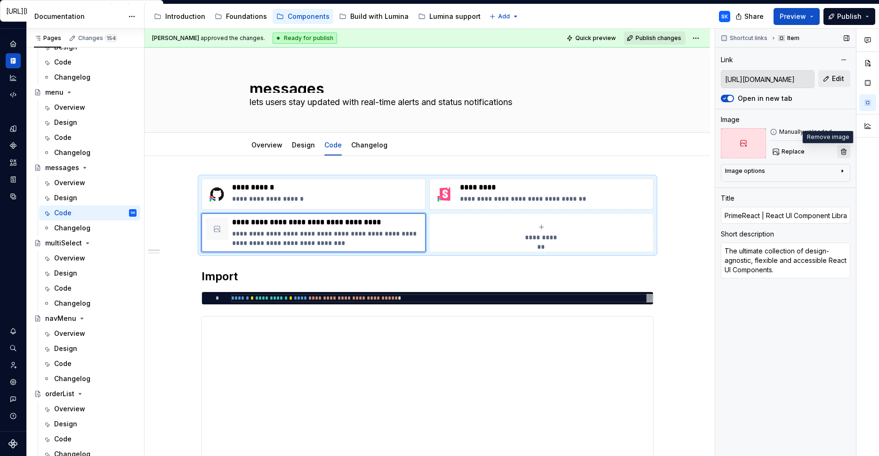
click at [844, 152] on button "button" at bounding box center [843, 151] width 13 height 13
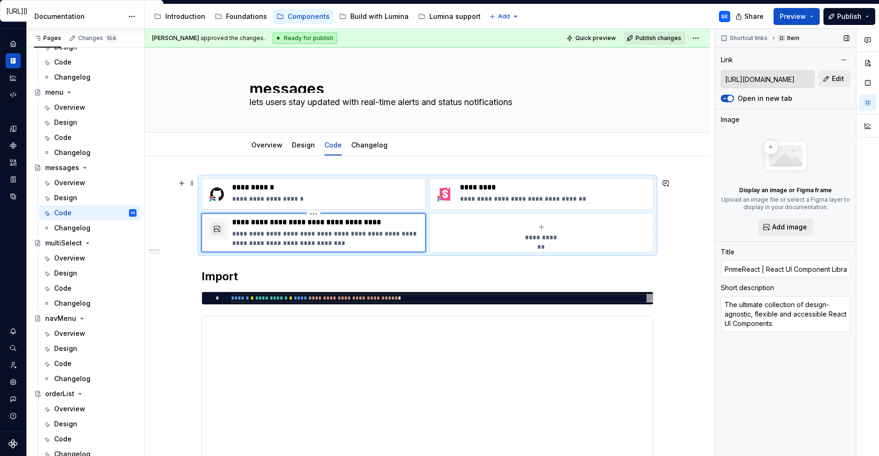
click at [276, 222] on p "**********" at bounding box center [326, 222] width 189 height 9
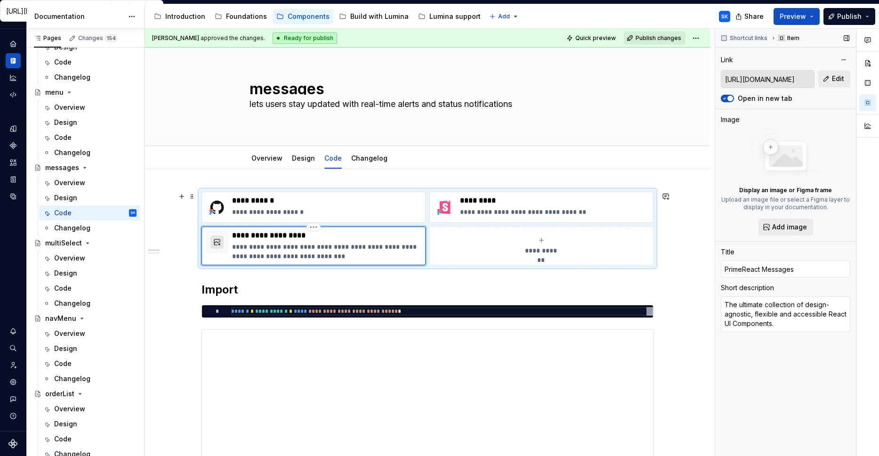
click at [218, 228] on div "**********" at bounding box center [314, 245] width 224 height 39
click at [217, 243] on button "button" at bounding box center [216, 241] width 13 height 13
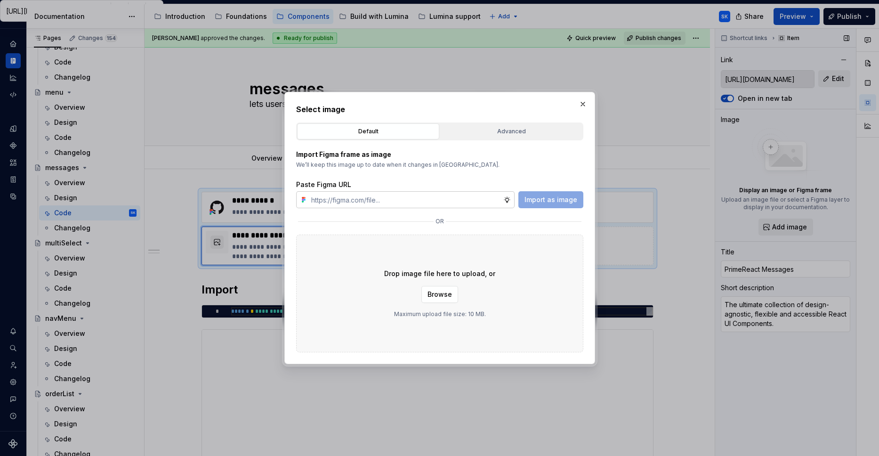
click at [487, 130] on div "Advanced" at bounding box center [512, 131] width 136 height 9
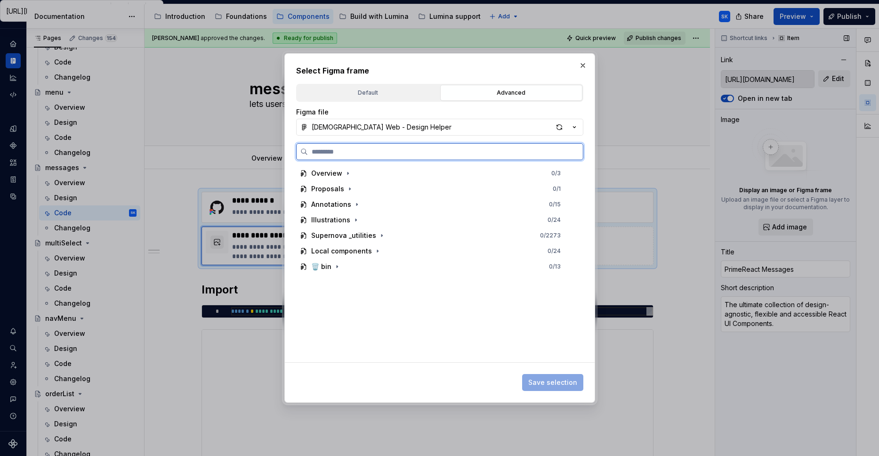
click at [409, 151] on input "search" at bounding box center [445, 151] width 275 height 9
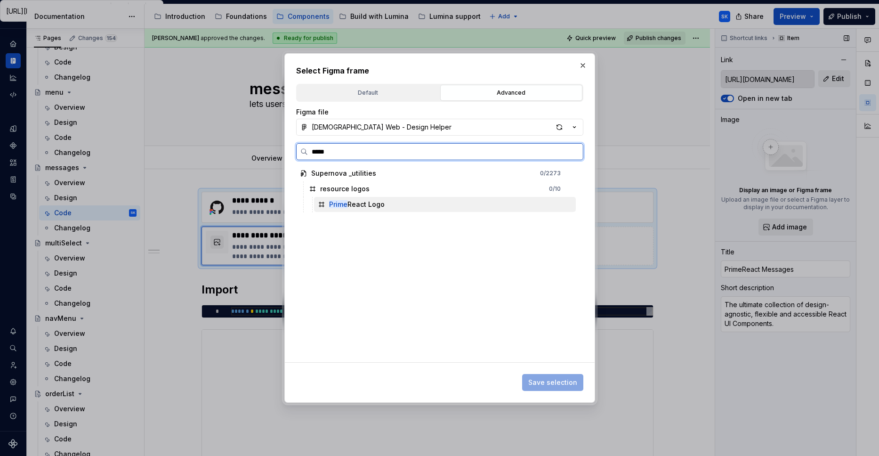
click at [448, 203] on div "Prime React Logo" at bounding box center [445, 204] width 262 height 15
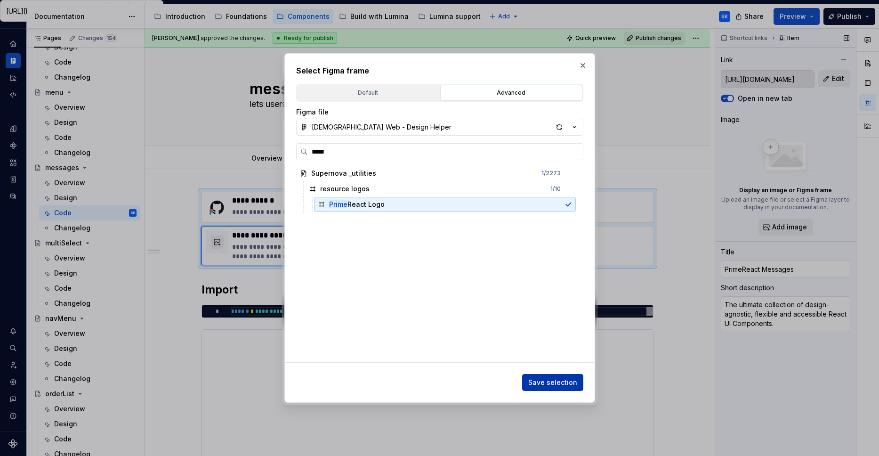
click at [558, 381] on span "Save selection" at bounding box center [552, 382] width 49 height 9
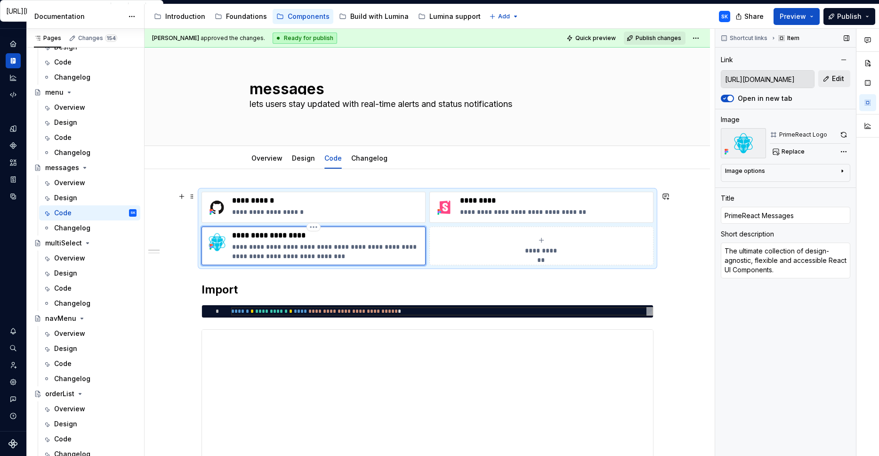
click at [233, 247] on p "**********" at bounding box center [326, 251] width 189 height 19
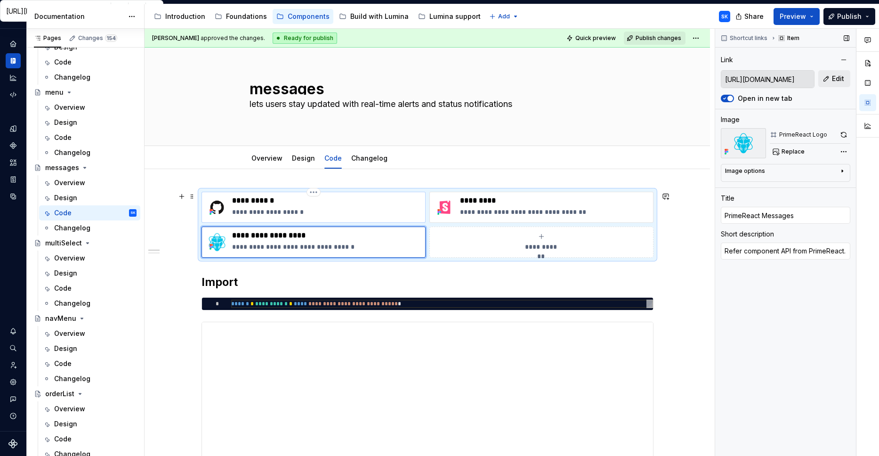
click at [317, 212] on p "**********" at bounding box center [326, 211] width 189 height 9
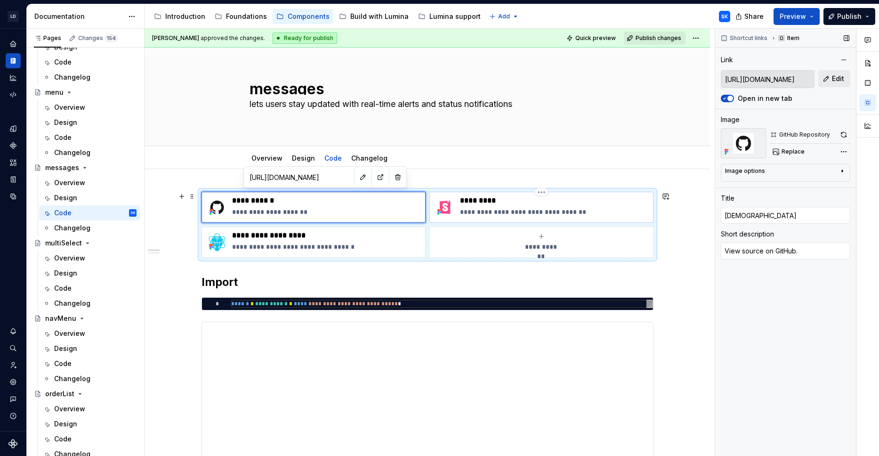
drag, startPoint x: 585, startPoint y: 211, endPoint x: 609, endPoint y: 212, distance: 24.0
click at [585, 211] on p "**********" at bounding box center [554, 211] width 189 height 9
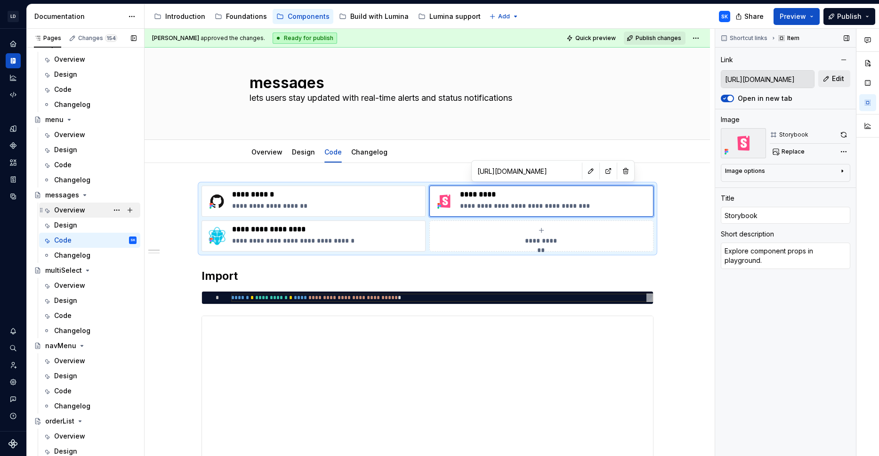
scroll to position [1536, 0]
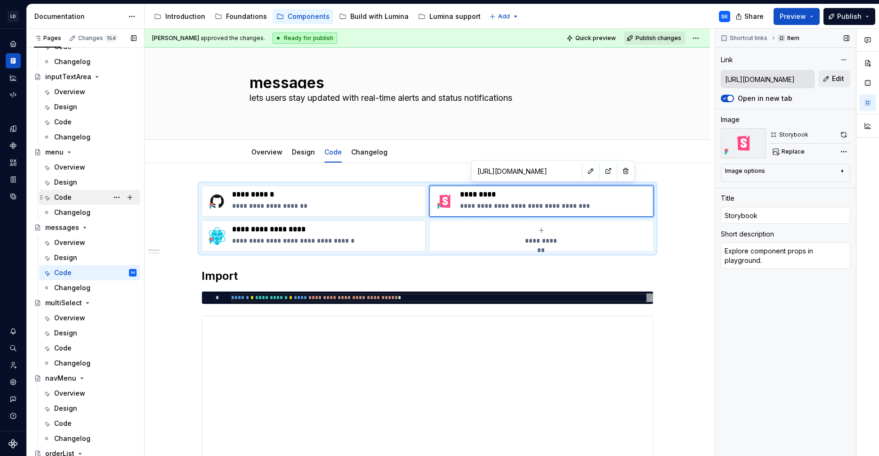
click at [80, 200] on div "Code" at bounding box center [95, 197] width 82 height 13
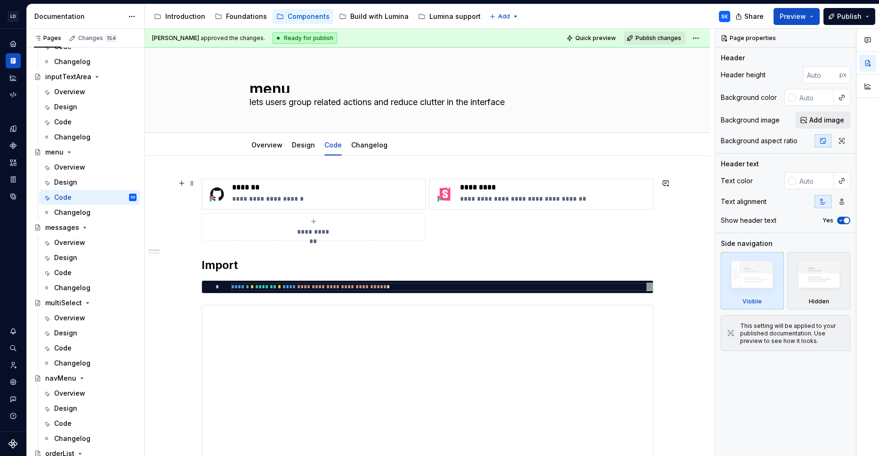
click at [315, 232] on span "**********" at bounding box center [313, 231] width 41 height 9
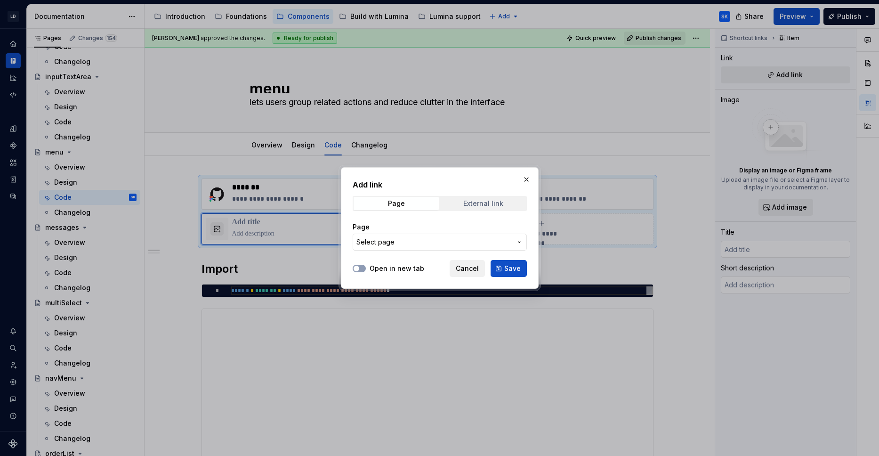
click at [477, 206] on div "External link" at bounding box center [483, 204] width 40 height 8
click at [449, 231] on div "URL" at bounding box center [440, 226] width 174 height 9
click at [455, 241] on input "URL" at bounding box center [440, 242] width 174 height 17
paste input "[URL][DOMAIN_NAME]"
click at [399, 267] on label "Open in new tab" at bounding box center [397, 268] width 55 height 9
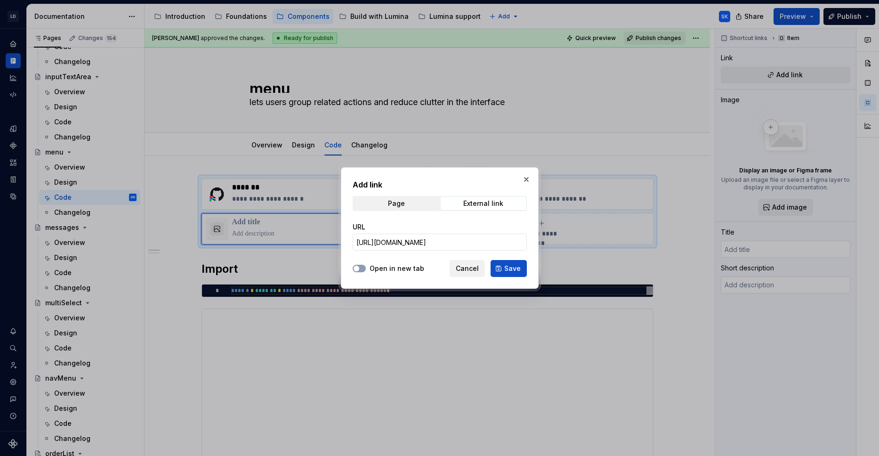
click at [366, 267] on button "Open in new tab" at bounding box center [359, 269] width 13 height 8
click at [517, 267] on span "Save" at bounding box center [512, 268] width 16 height 9
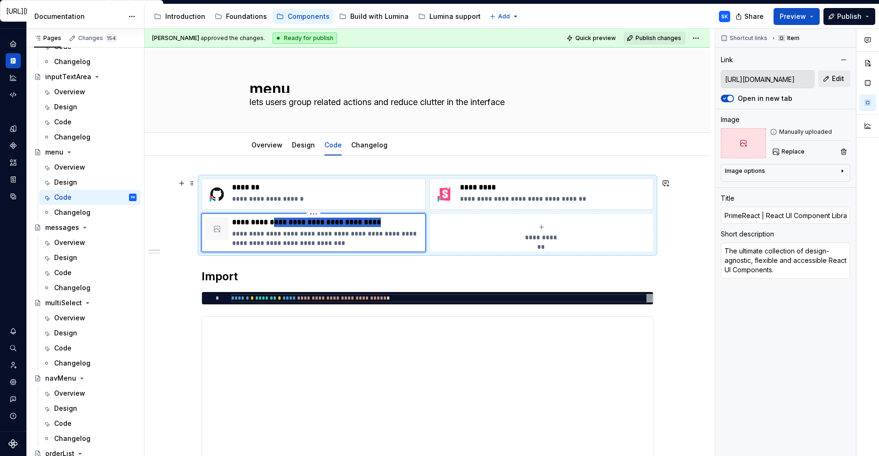
drag, startPoint x: 277, startPoint y: 223, endPoint x: 388, endPoint y: 221, distance: 111.6
click at [388, 221] on p "**********" at bounding box center [326, 222] width 189 height 9
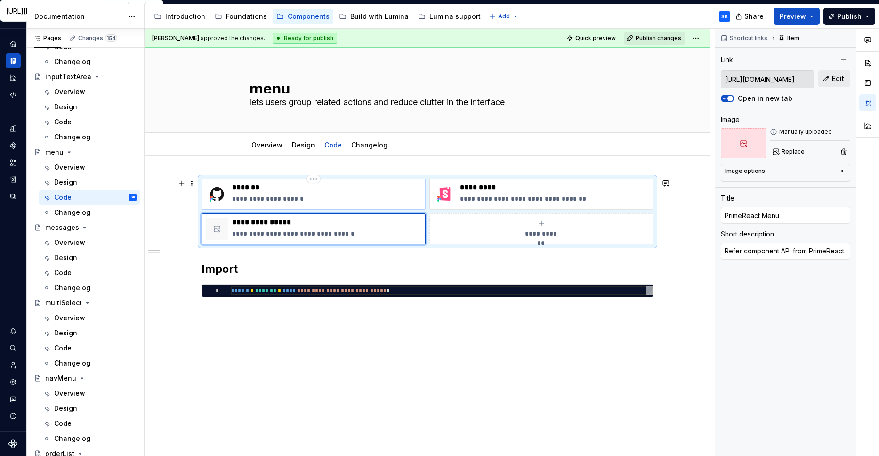
click at [320, 199] on p "**********" at bounding box center [326, 198] width 189 height 9
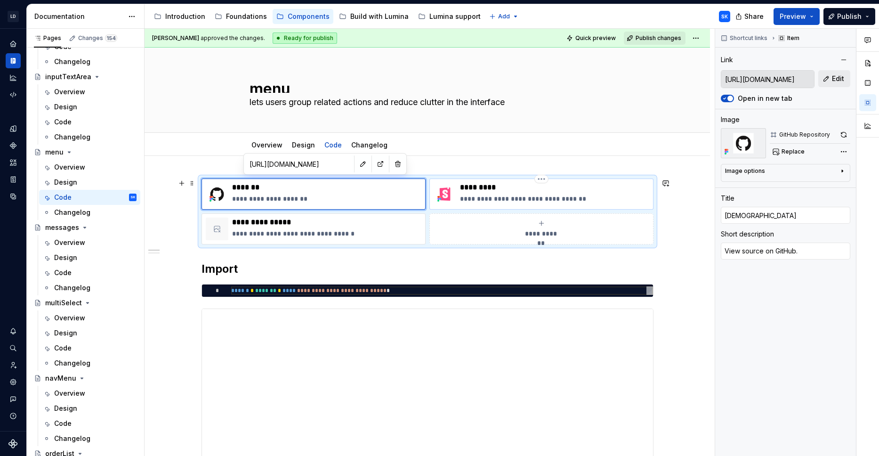
click at [591, 196] on p "**********" at bounding box center [554, 198] width 189 height 9
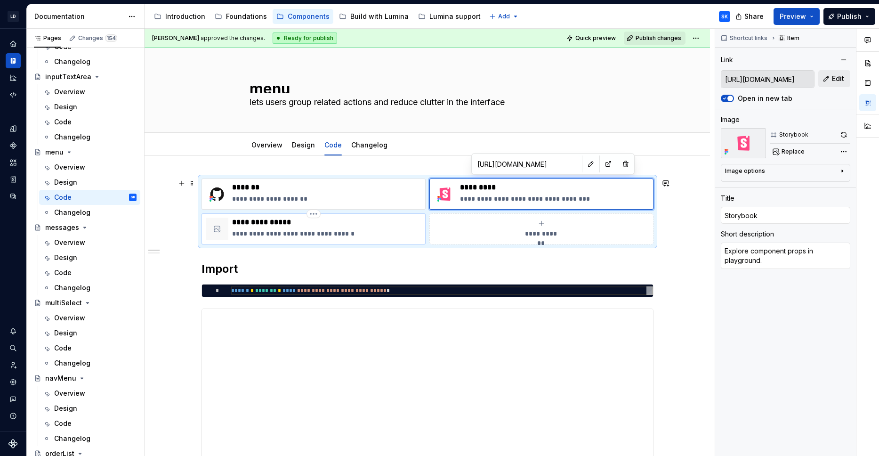
click at [265, 228] on div "**********" at bounding box center [326, 229] width 189 height 23
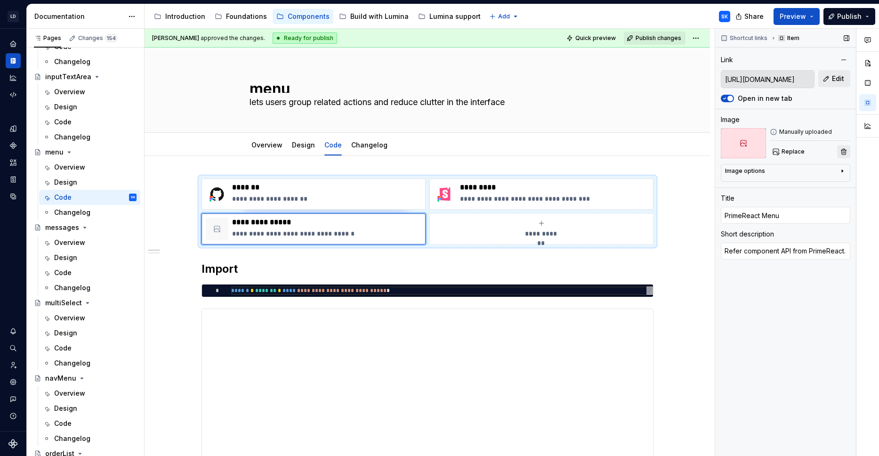
click at [844, 149] on button "button" at bounding box center [843, 151] width 13 height 13
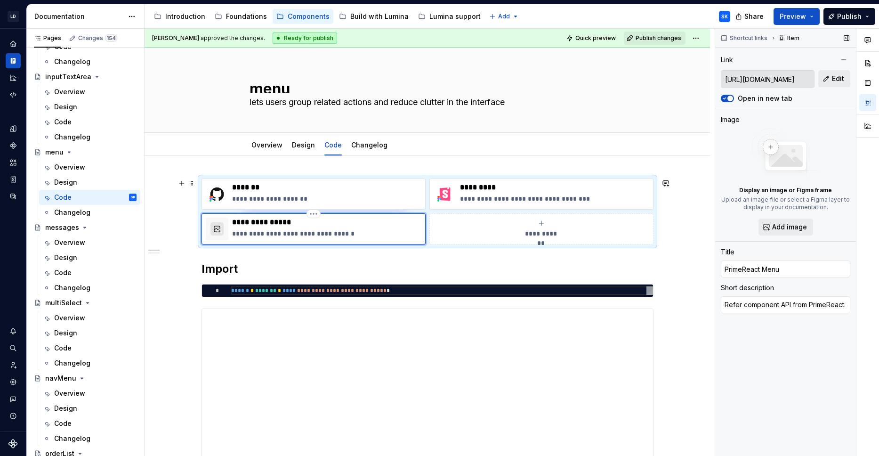
click at [218, 226] on button "button" at bounding box center [216, 228] width 13 height 13
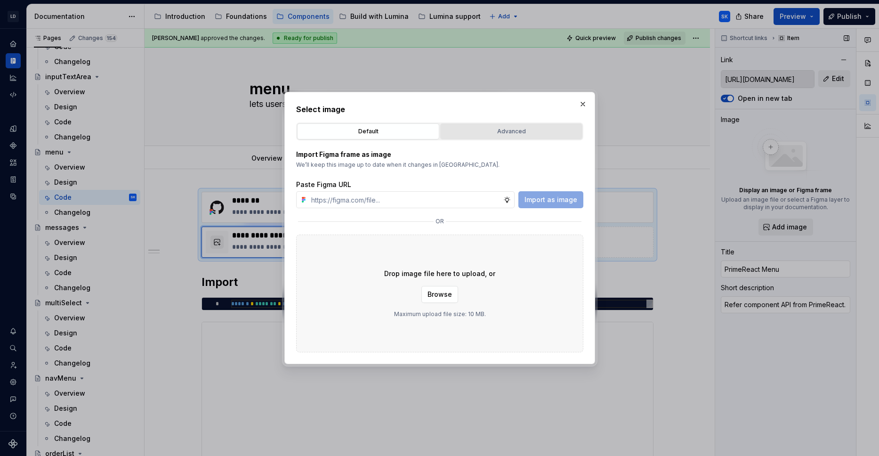
click at [522, 135] on div "Advanced" at bounding box center [512, 131] width 136 height 9
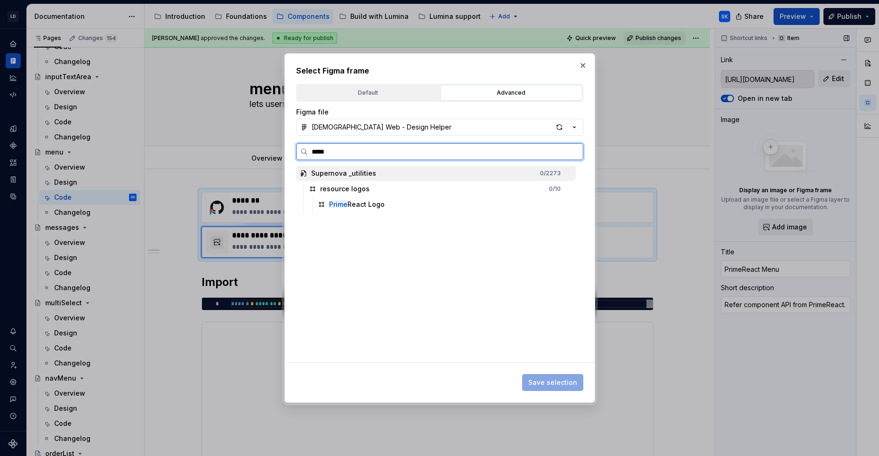
click at [382, 206] on div "Prime React Logo" at bounding box center [357, 204] width 56 height 9
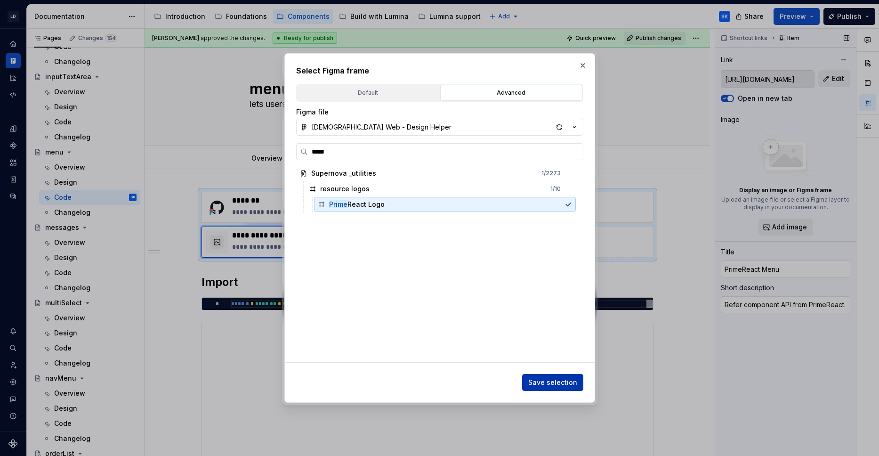
click at [564, 378] on span "Save selection" at bounding box center [552, 382] width 49 height 9
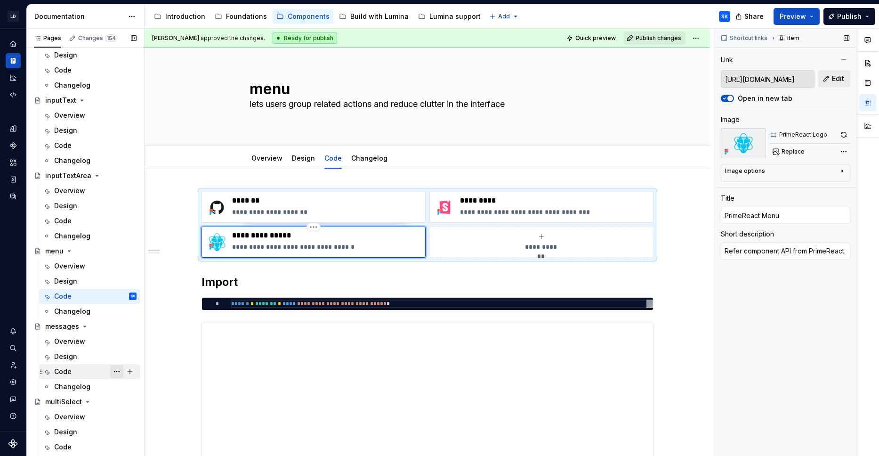
scroll to position [1436, 0]
click at [81, 222] on div "Code" at bounding box center [95, 221] width 82 height 13
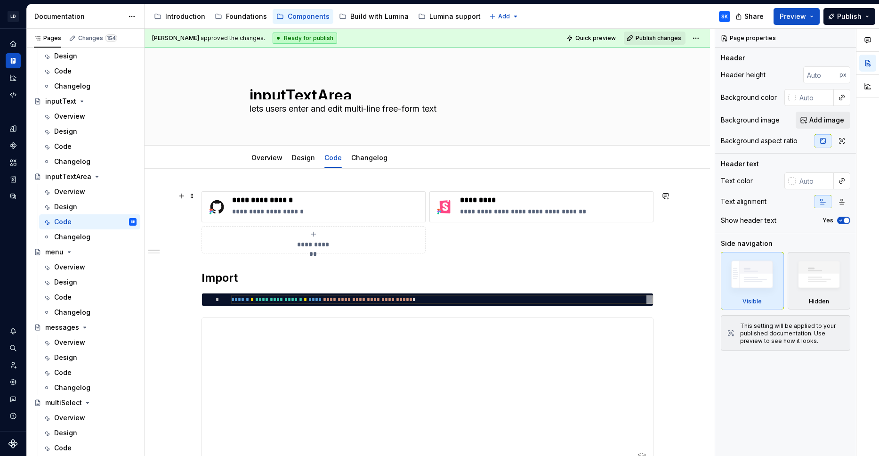
click at [308, 239] on div "**********" at bounding box center [314, 239] width 216 height 19
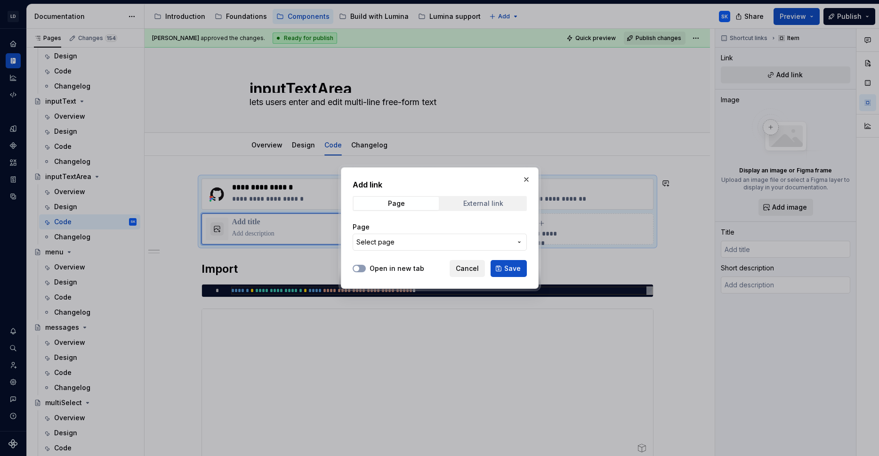
click at [468, 204] on div "External link" at bounding box center [483, 204] width 40 height 8
click at [445, 237] on input "URL" at bounding box center [440, 242] width 174 height 17
paste input "[URL][DOMAIN_NAME]"
click at [413, 265] on label "Open in new tab" at bounding box center [397, 268] width 55 height 9
click at [366, 265] on button "Open in new tab" at bounding box center [359, 269] width 13 height 8
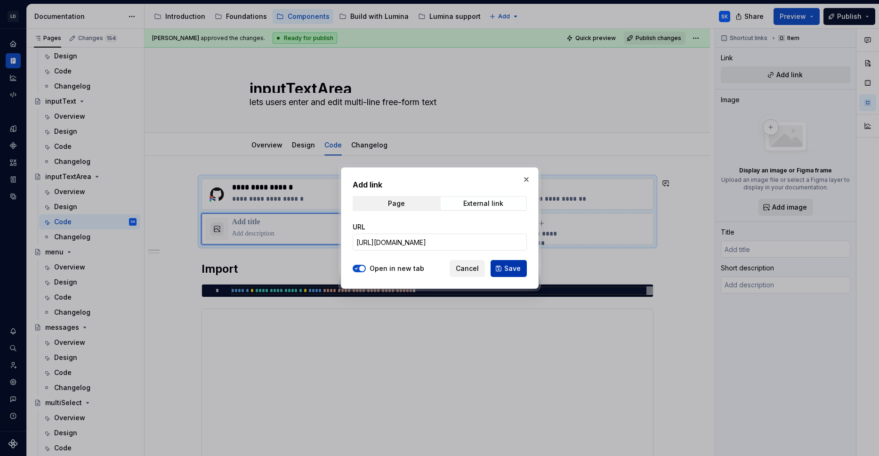
click at [506, 269] on span "Save" at bounding box center [512, 268] width 16 height 9
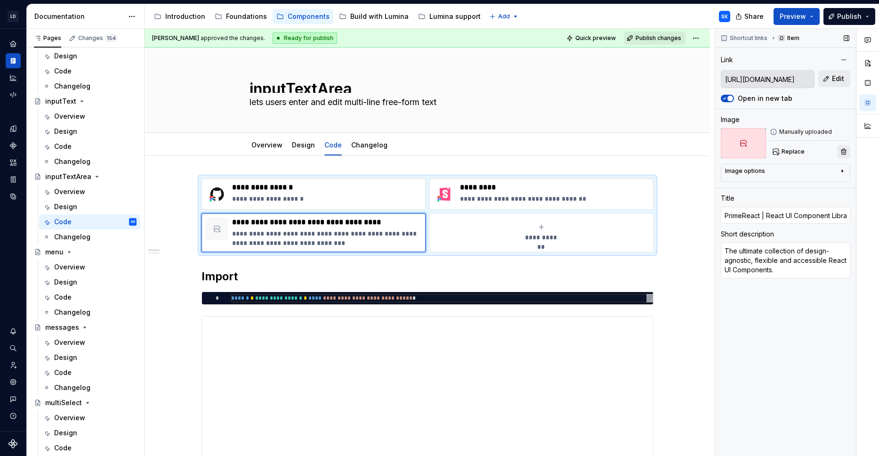
click at [840, 152] on button "button" at bounding box center [843, 151] width 13 height 13
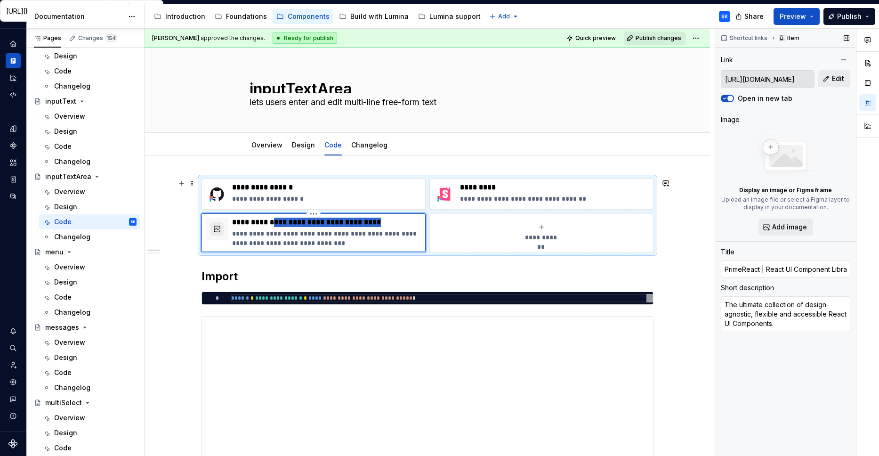
drag, startPoint x: 276, startPoint y: 223, endPoint x: 393, endPoint y: 225, distance: 116.8
click at [393, 225] on p "**********" at bounding box center [326, 222] width 189 height 9
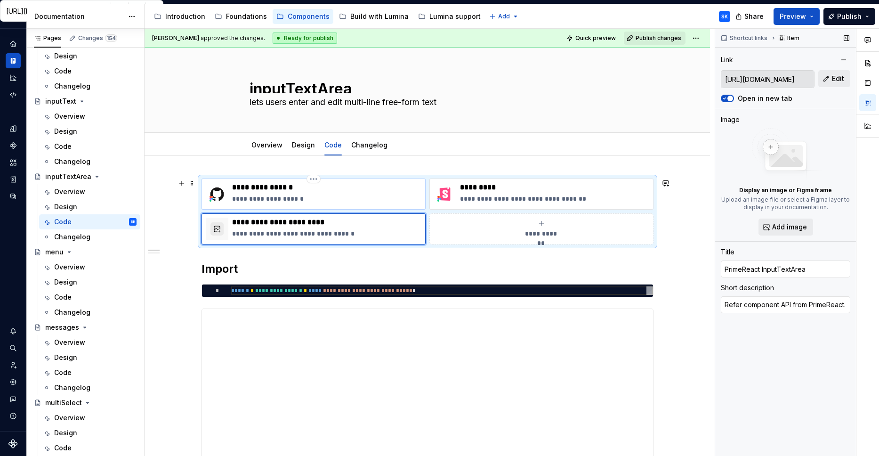
click at [317, 197] on p "**********" at bounding box center [326, 198] width 189 height 9
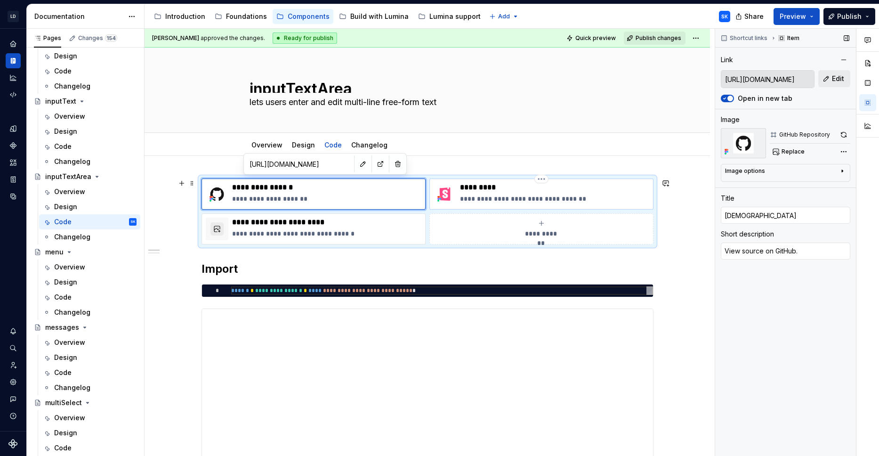
click at [590, 198] on p "**********" at bounding box center [554, 198] width 189 height 9
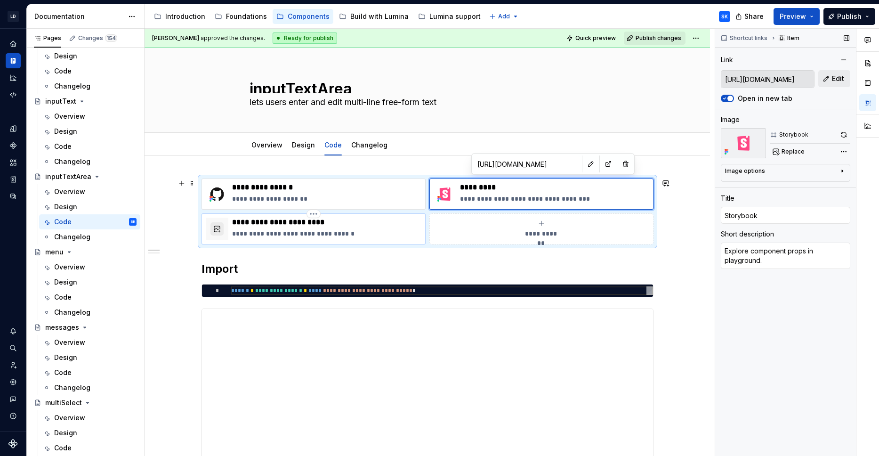
click at [285, 227] on div "**********" at bounding box center [326, 229] width 189 height 23
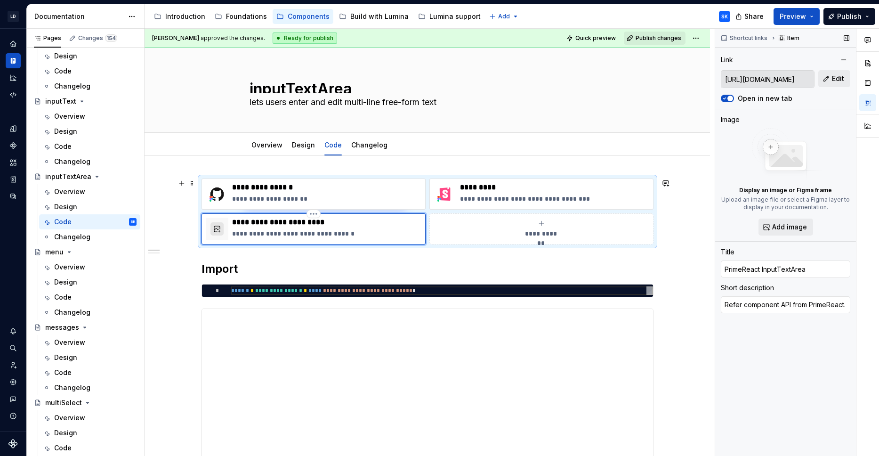
click at [216, 230] on button "button" at bounding box center [216, 228] width 13 height 13
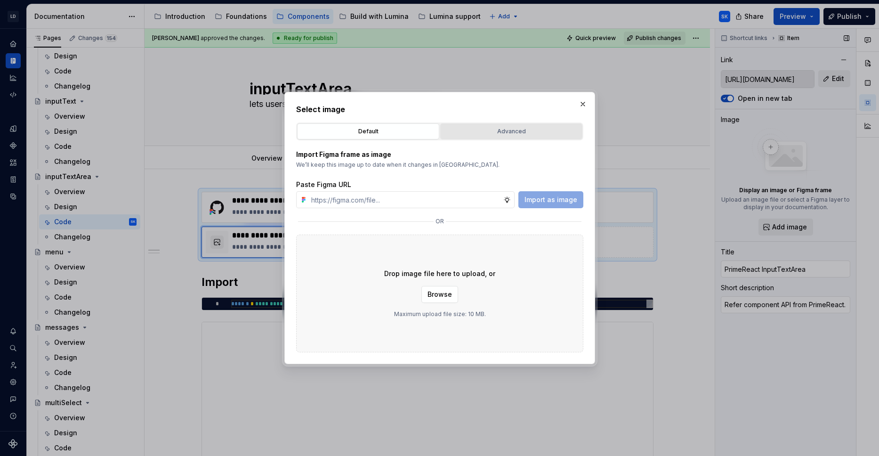
click at [514, 131] on div "Advanced" at bounding box center [512, 131] width 136 height 9
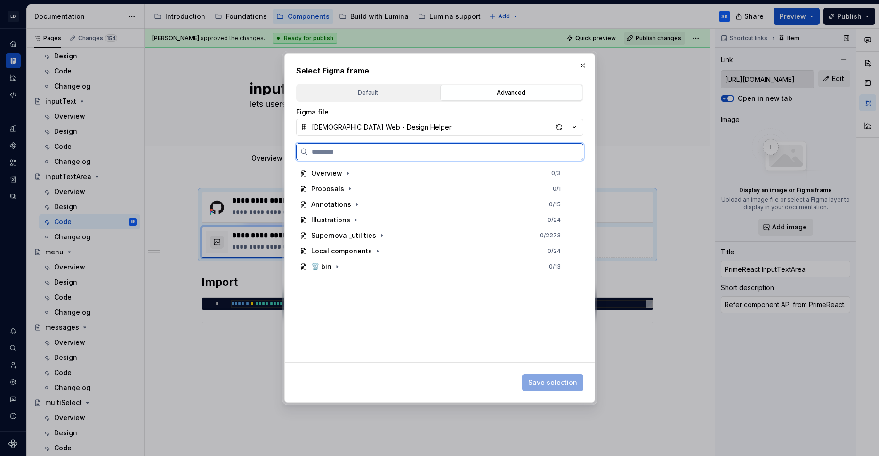
click at [390, 155] on input "search" at bounding box center [445, 151] width 275 height 9
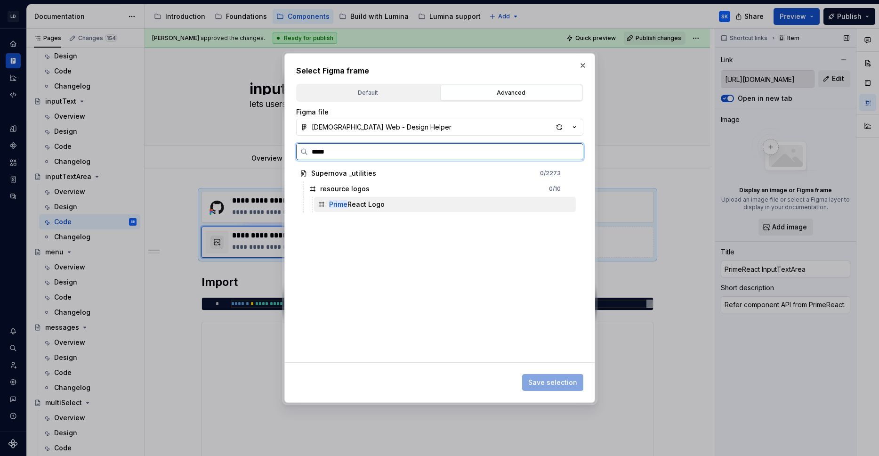
click at [430, 202] on div "Prime React Logo" at bounding box center [445, 204] width 262 height 15
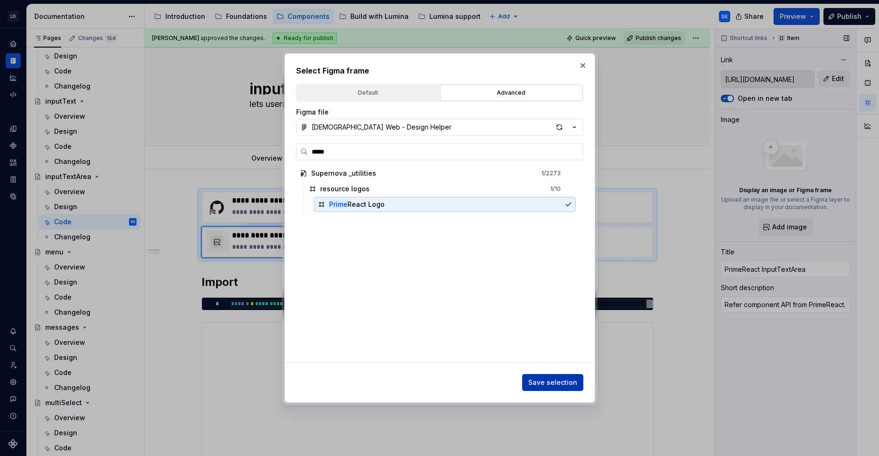
click at [557, 384] on span "Save selection" at bounding box center [552, 382] width 49 height 9
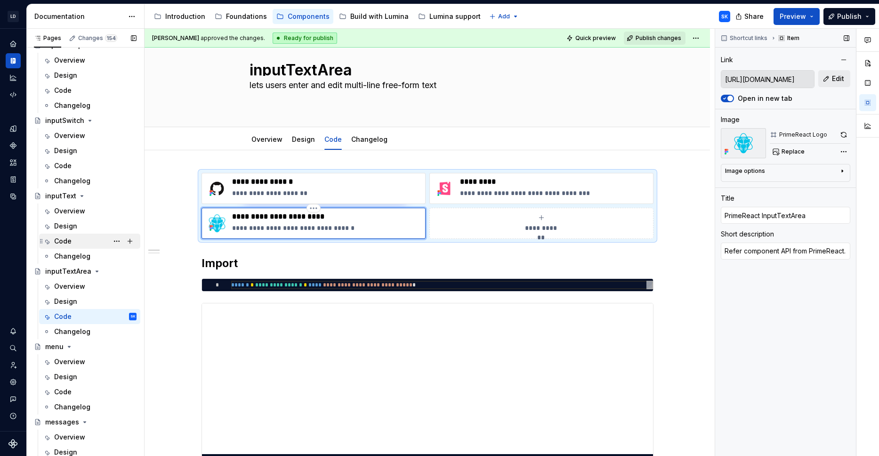
scroll to position [1339, 0]
click at [83, 246] on div "Code" at bounding box center [95, 243] width 82 height 13
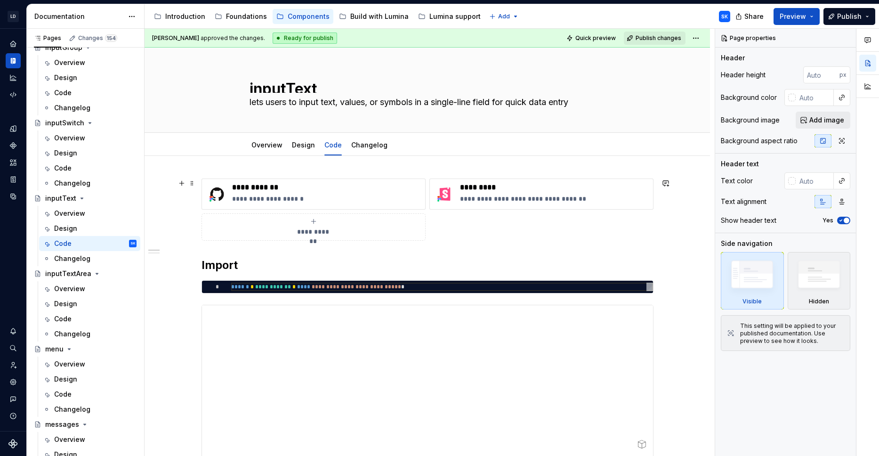
click at [319, 229] on span "**********" at bounding box center [313, 231] width 41 height 9
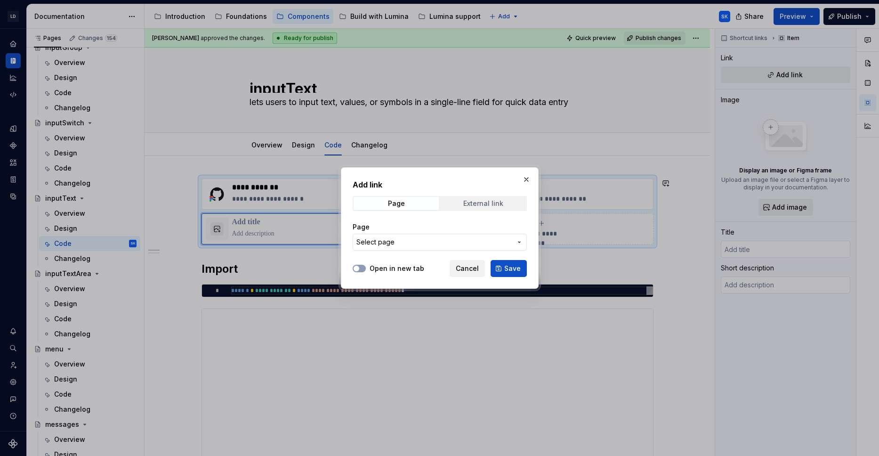
click at [477, 205] on div "External link" at bounding box center [483, 204] width 40 height 8
drag, startPoint x: 427, startPoint y: 241, endPoint x: 441, endPoint y: 242, distance: 14.1
click at [428, 241] on input "URL" at bounding box center [440, 242] width 174 height 17
paste input "[URL][DOMAIN_NAME]"
click at [406, 267] on label "Open in new tab" at bounding box center [397, 268] width 55 height 9
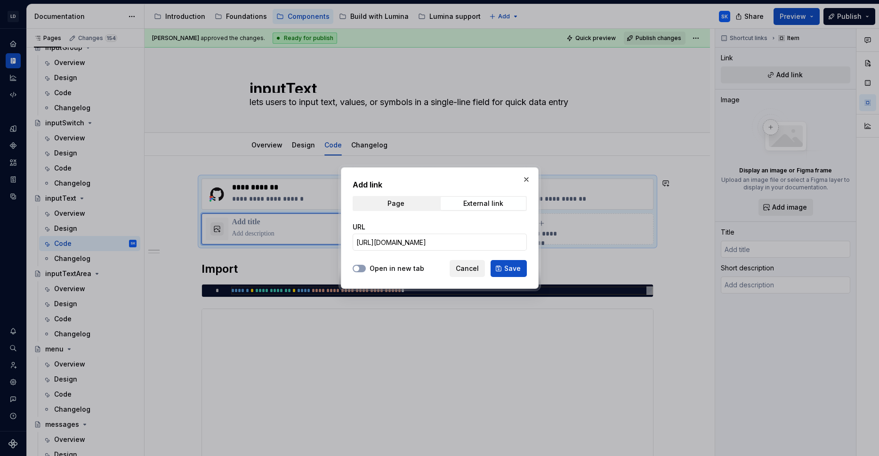
click at [366, 267] on button "Open in new tab" at bounding box center [359, 269] width 13 height 8
drag, startPoint x: 511, startPoint y: 268, endPoint x: 412, endPoint y: 243, distance: 102.6
click at [511, 268] on span "Save" at bounding box center [512, 268] width 16 height 9
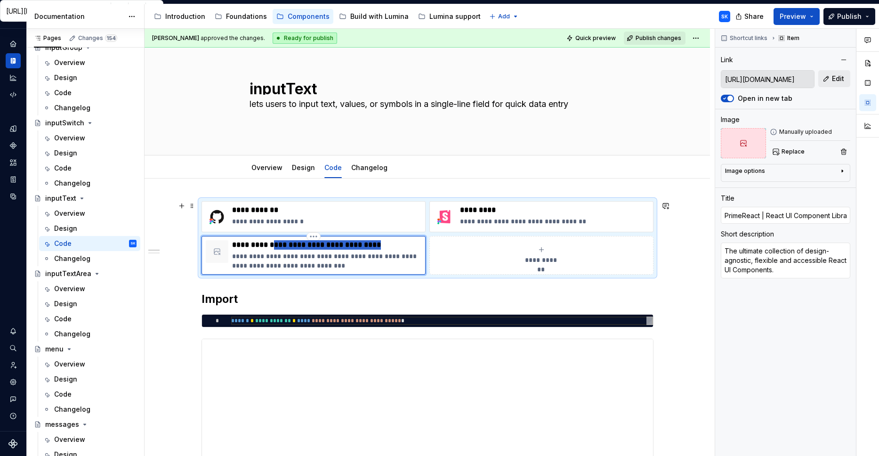
drag, startPoint x: 276, startPoint y: 244, endPoint x: 415, endPoint y: 246, distance: 138.9
click at [415, 246] on p "**********" at bounding box center [326, 244] width 189 height 9
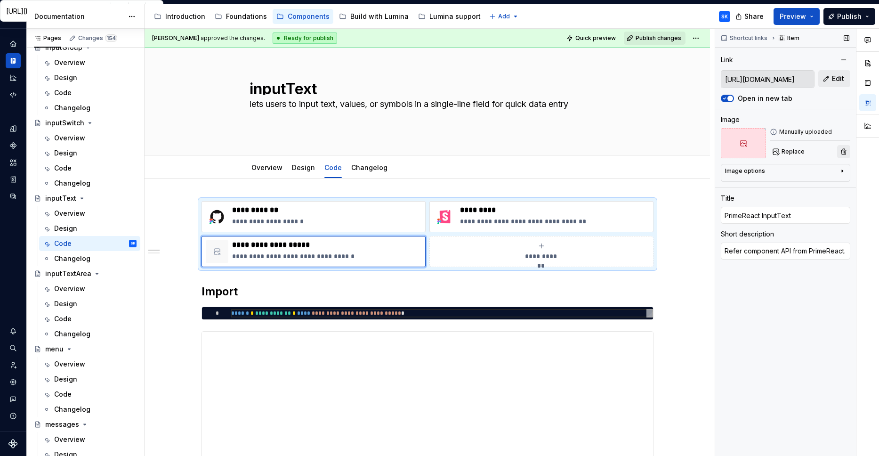
click at [845, 154] on button "button" at bounding box center [843, 151] width 13 height 13
click at [313, 222] on p "**********" at bounding box center [326, 221] width 189 height 9
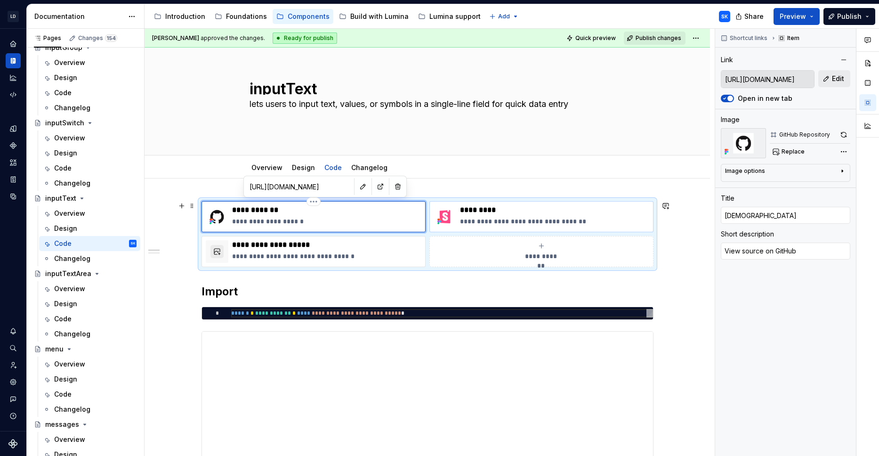
click at [584, 221] on p "**********" at bounding box center [554, 221] width 189 height 9
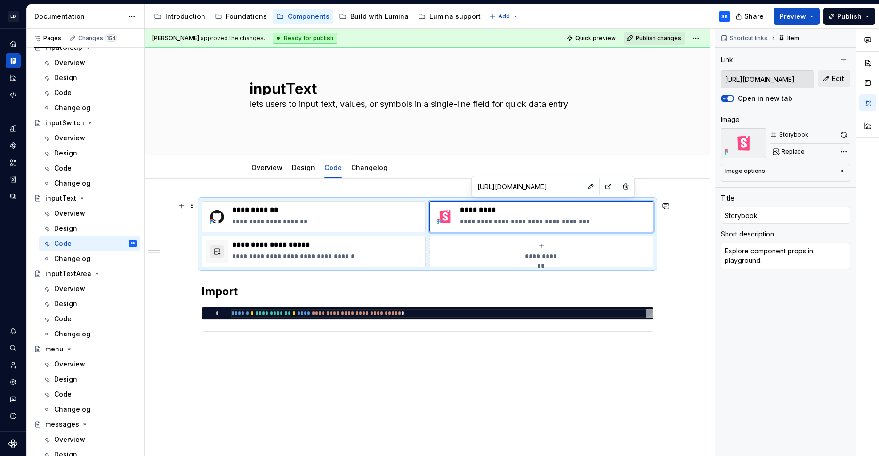
click at [343, 251] on div "**********" at bounding box center [326, 251] width 189 height 23
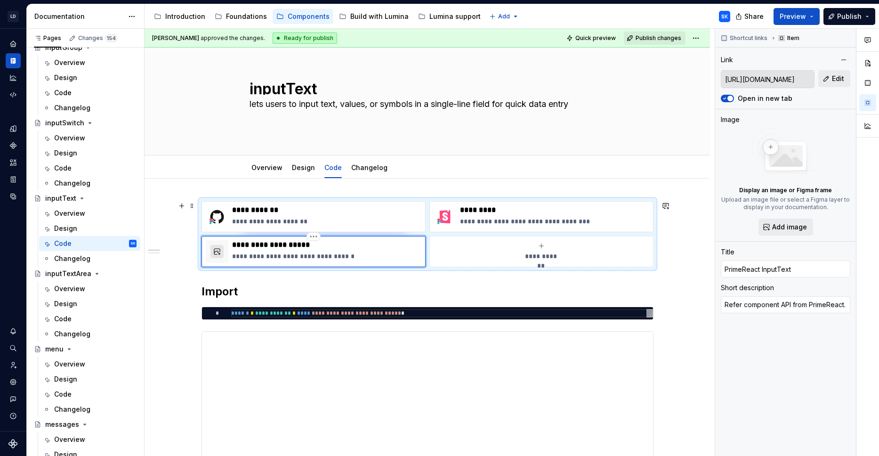
click at [218, 254] on button "button" at bounding box center [216, 251] width 13 height 13
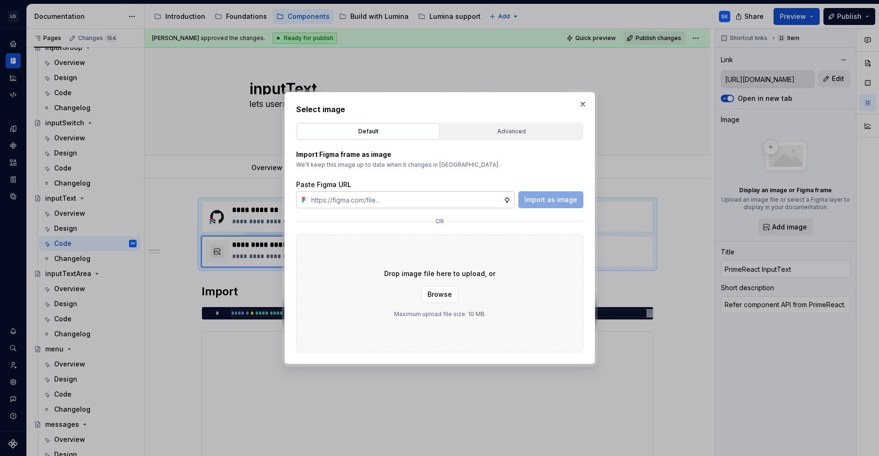
click at [516, 135] on div "Advanced" at bounding box center [512, 131] width 136 height 9
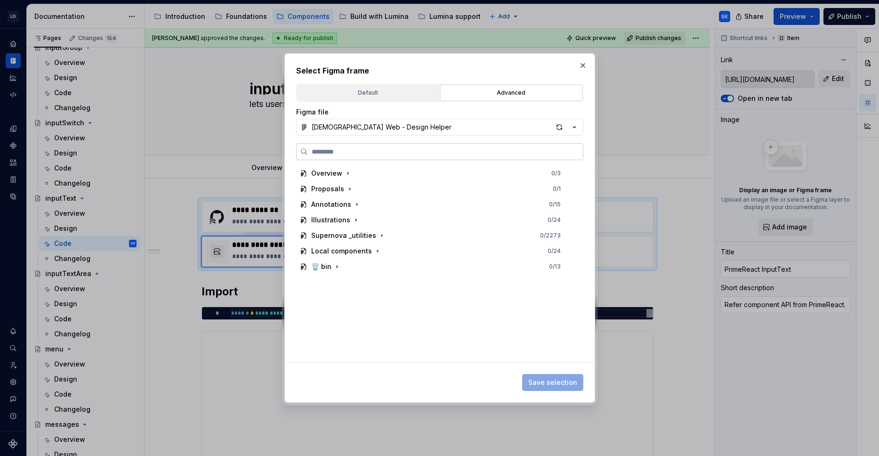
click at [405, 154] on input "search" at bounding box center [445, 151] width 275 height 9
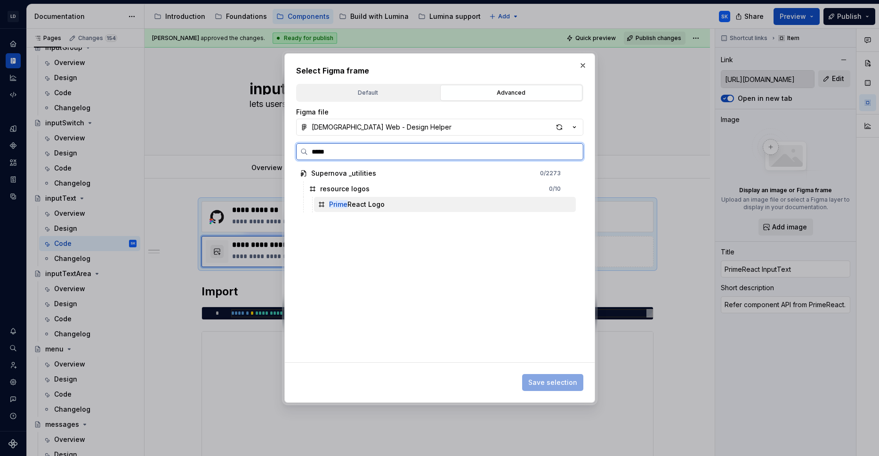
drag, startPoint x: 438, startPoint y: 207, endPoint x: 500, endPoint y: 330, distance: 137.9
click at [438, 207] on div "Prime React Logo" at bounding box center [445, 204] width 262 height 15
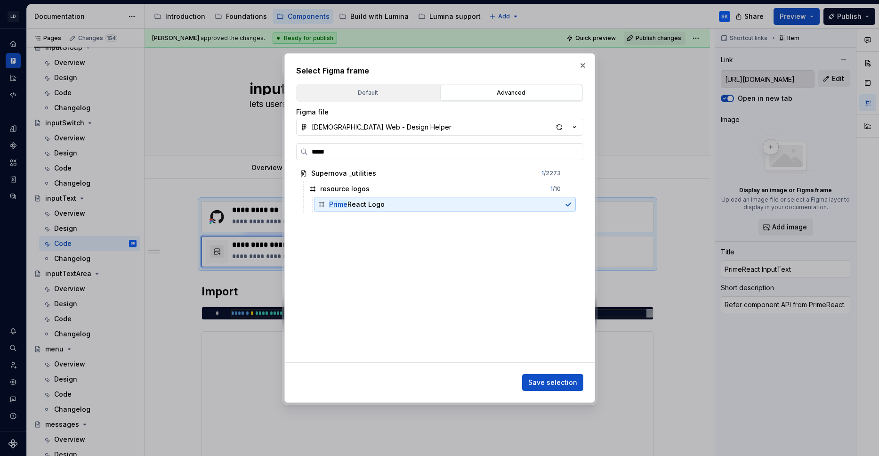
click at [557, 382] on span "Save selection" at bounding box center [552, 382] width 49 height 9
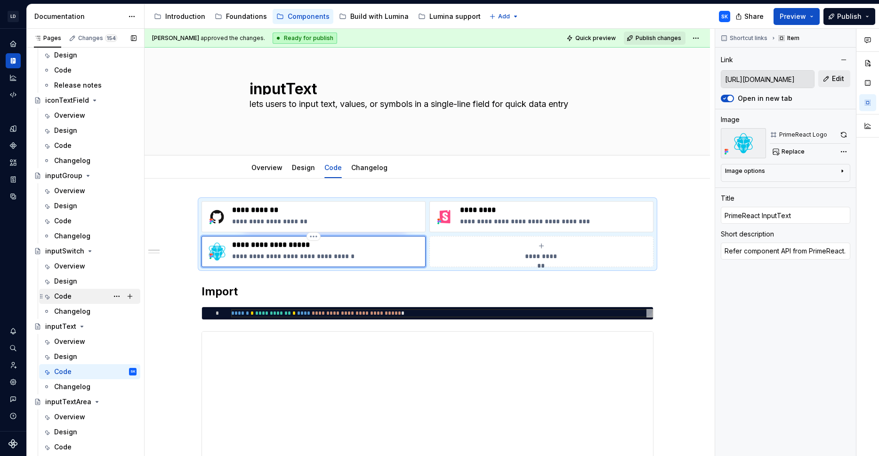
click at [80, 294] on div "Code" at bounding box center [95, 296] width 82 height 13
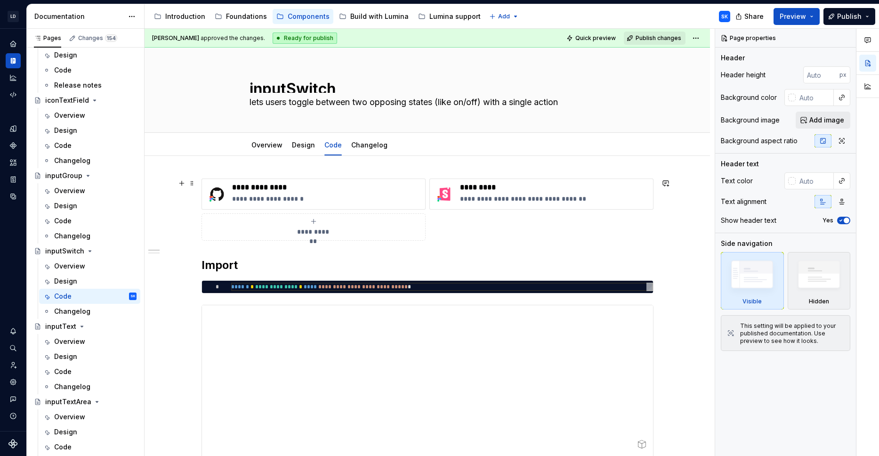
click at [312, 230] on span "**********" at bounding box center [313, 231] width 41 height 9
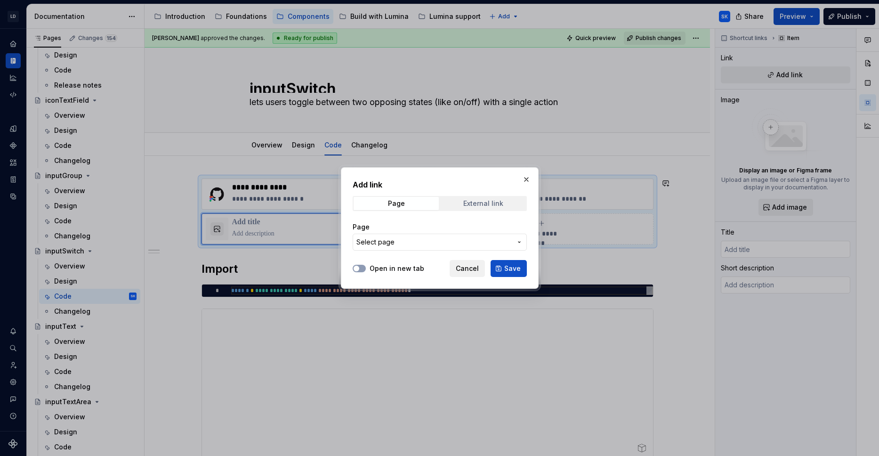
click at [471, 206] on div "External link" at bounding box center [483, 204] width 40 height 8
click at [439, 239] on input "URL" at bounding box center [440, 242] width 174 height 17
paste input "[URL][DOMAIN_NAME]"
click at [412, 262] on div "Open in new tab Cancel Save" at bounding box center [440, 266] width 174 height 21
click at [415, 266] on label "Open in new tab" at bounding box center [397, 268] width 55 height 9
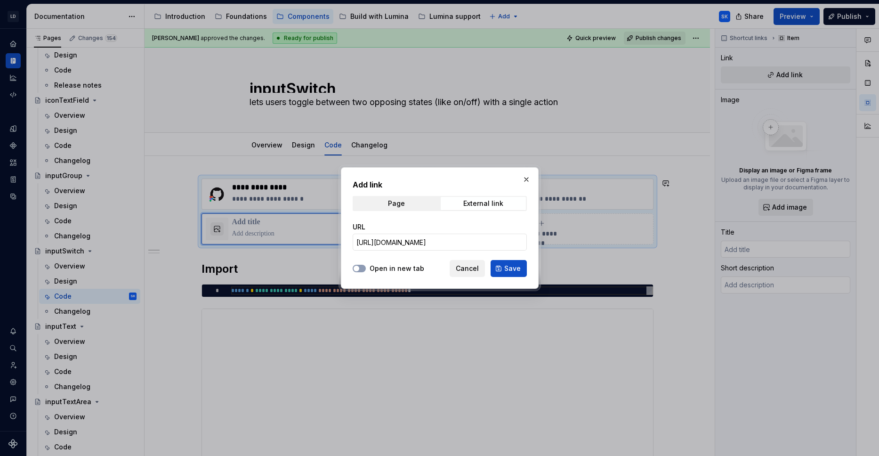
click at [366, 266] on button "Open in new tab" at bounding box center [359, 269] width 13 height 8
click at [504, 274] on button "Save" at bounding box center [509, 268] width 36 height 17
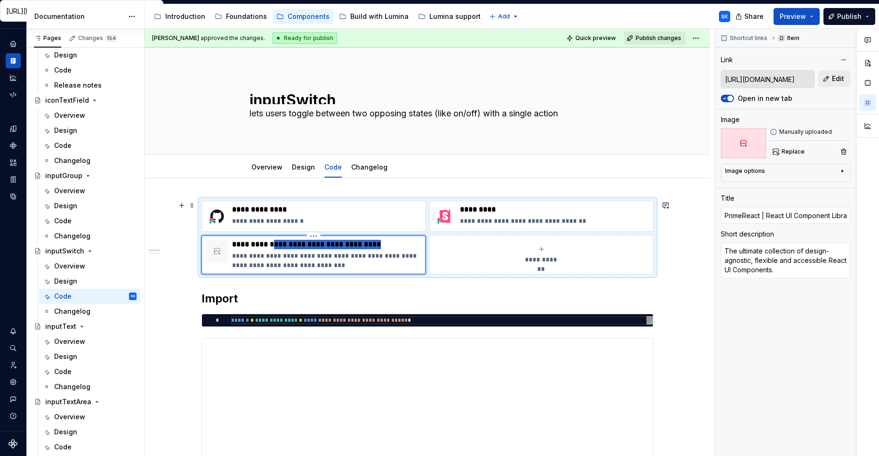
drag, startPoint x: 276, startPoint y: 243, endPoint x: 422, endPoint y: 249, distance: 146.1
click at [422, 249] on div "**********" at bounding box center [314, 254] width 224 height 39
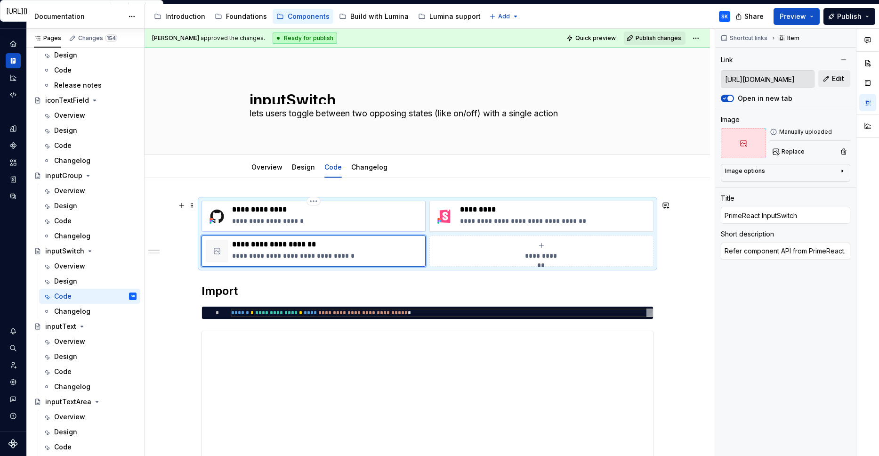
click at [307, 220] on p "**********" at bounding box center [326, 220] width 189 height 9
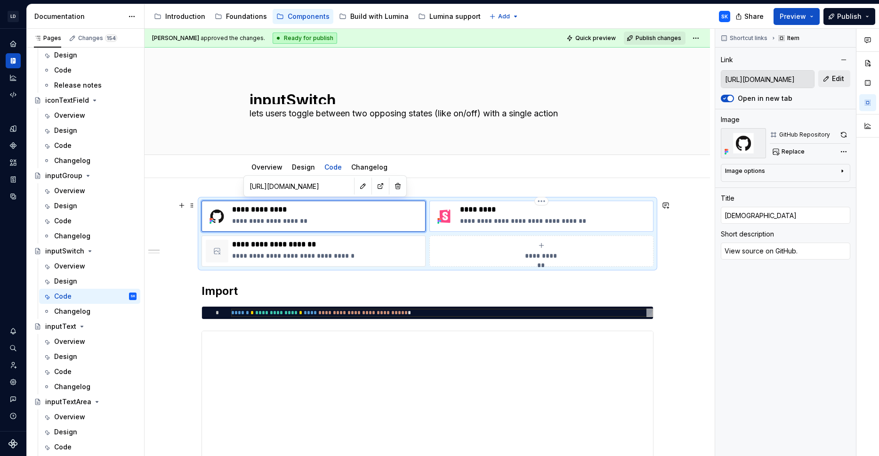
click at [592, 218] on p "**********" at bounding box center [554, 220] width 189 height 9
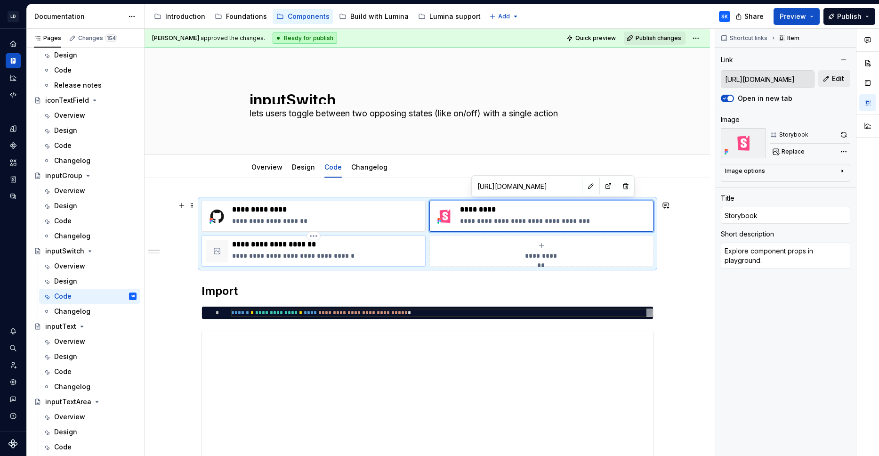
click at [257, 251] on p "**********" at bounding box center [326, 255] width 189 height 9
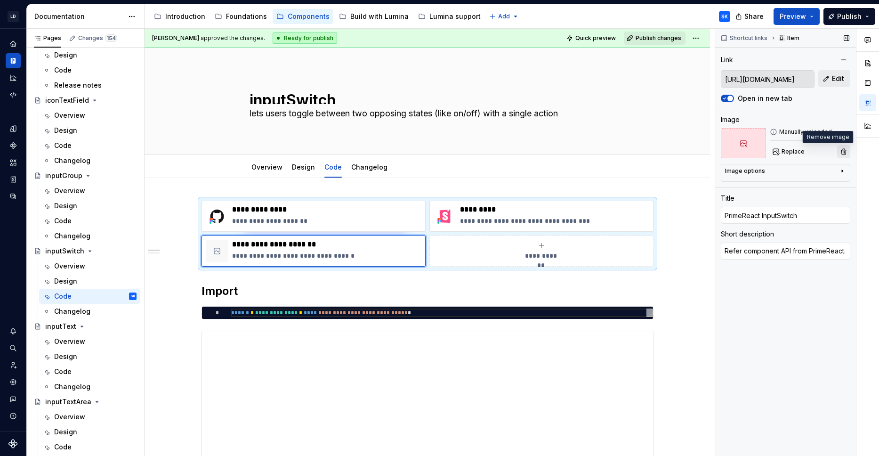
click at [843, 153] on button "button" at bounding box center [843, 151] width 13 height 13
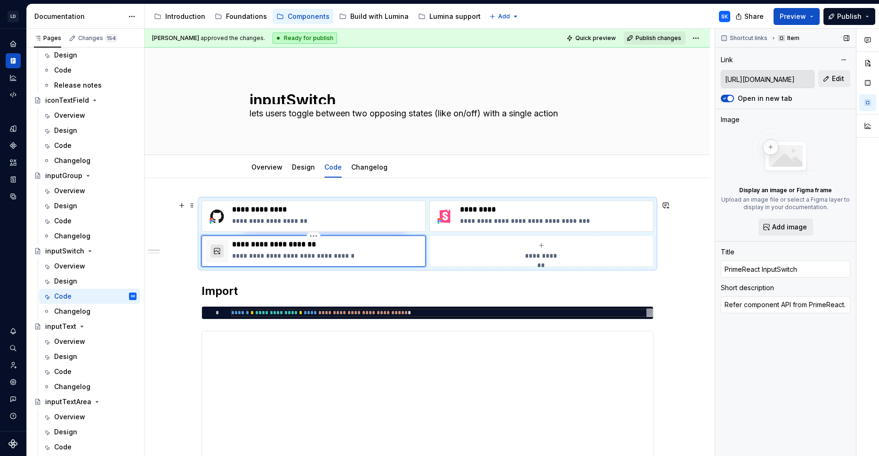
click at [219, 253] on button "button" at bounding box center [216, 250] width 13 height 13
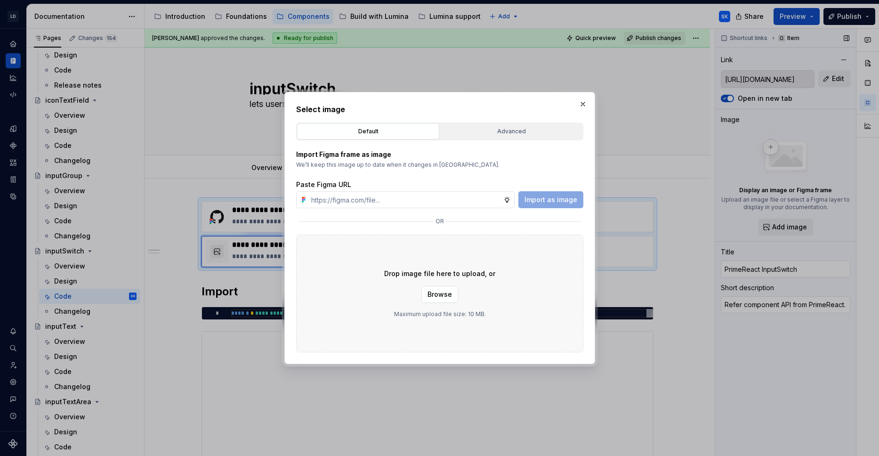
click at [510, 132] on div "Advanced" at bounding box center [512, 131] width 136 height 9
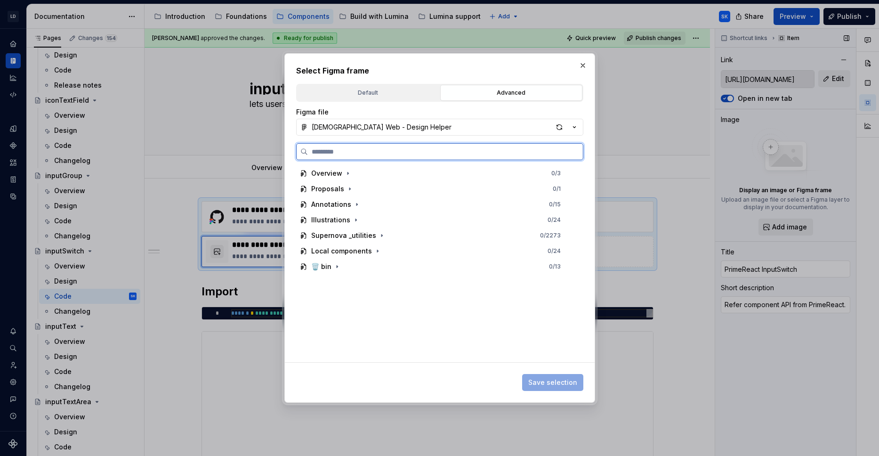
click at [461, 149] on input "search" at bounding box center [445, 151] width 275 height 9
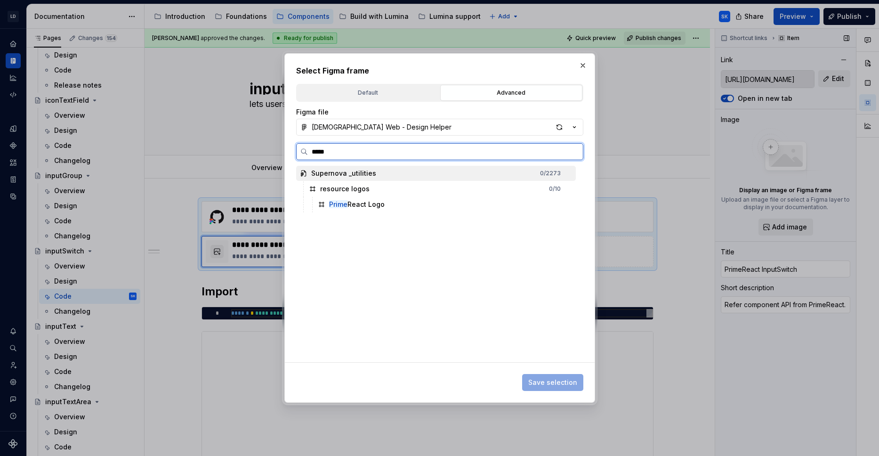
click at [440, 206] on div "Prime React Logo" at bounding box center [445, 204] width 262 height 15
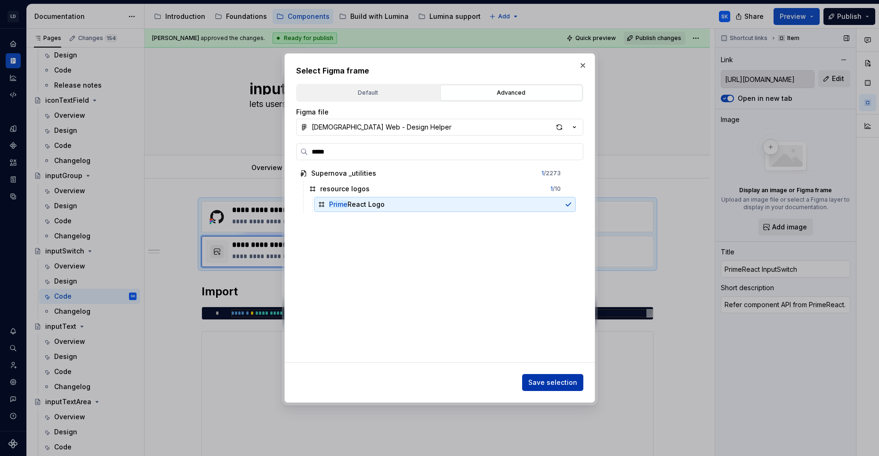
click at [554, 385] on span "Save selection" at bounding box center [552, 382] width 49 height 9
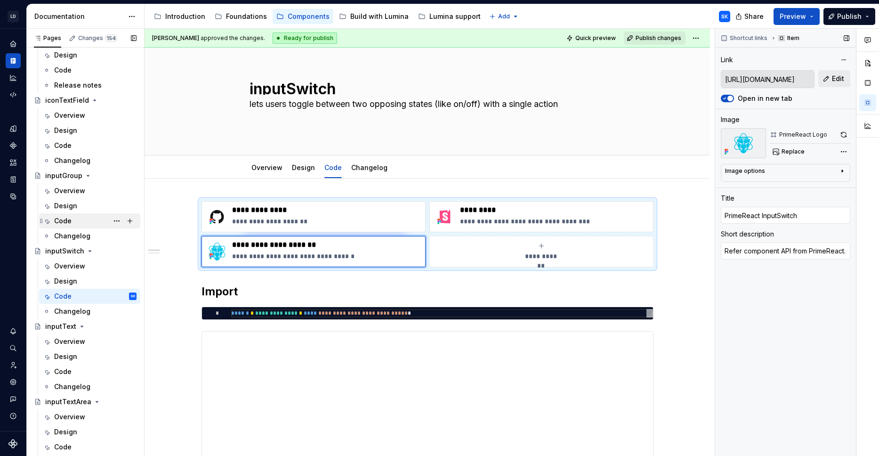
click at [76, 218] on div "Code" at bounding box center [95, 220] width 82 height 13
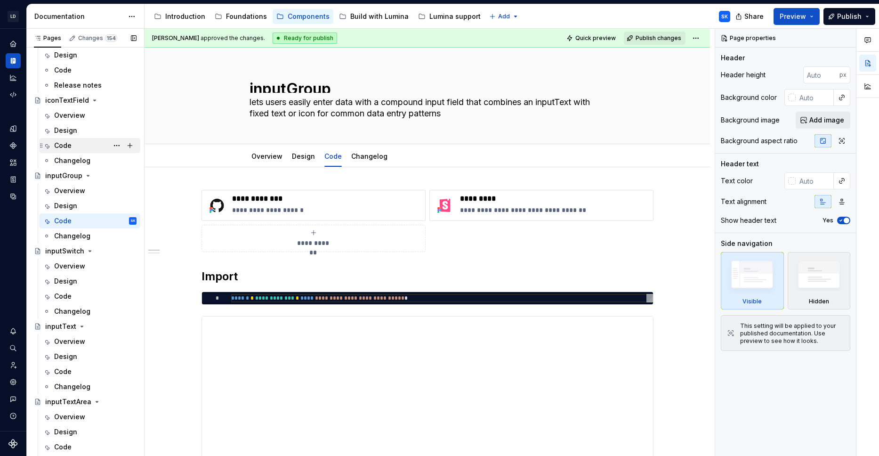
click at [75, 143] on div "Code" at bounding box center [95, 145] width 82 height 13
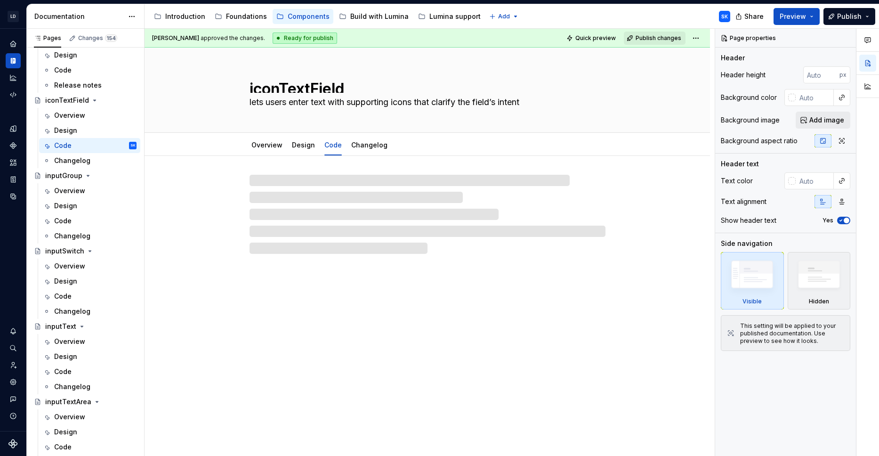
scroll to position [1115, 0]
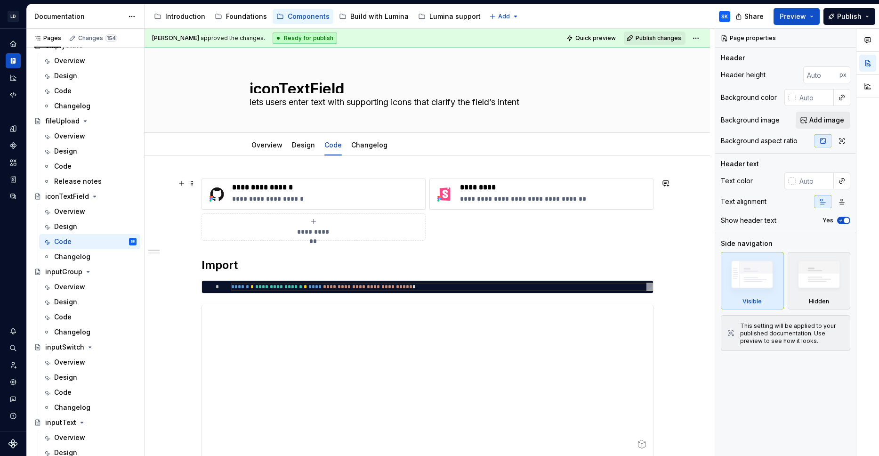
click at [310, 223] on icon "submit" at bounding box center [314, 222] width 8 height 8
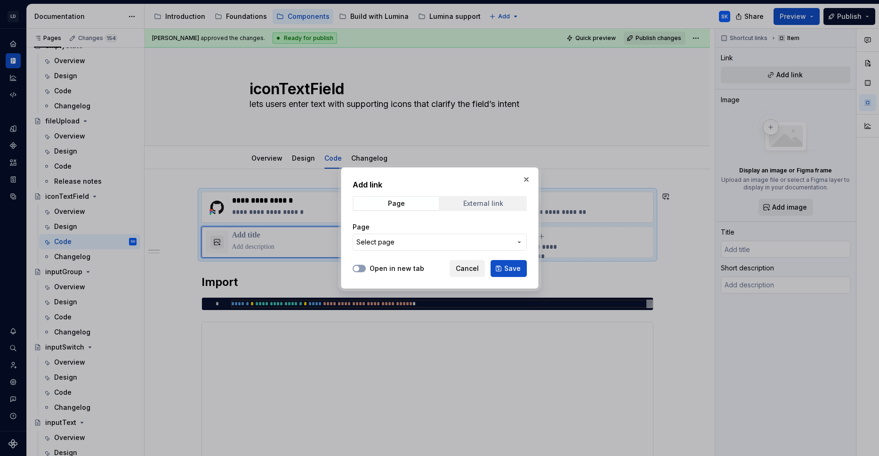
click at [470, 202] on div "External link" at bounding box center [483, 204] width 40 height 8
click at [399, 268] on label "Open in new tab" at bounding box center [397, 268] width 55 height 9
click at [366, 268] on button "Open in new tab" at bounding box center [359, 269] width 13 height 8
click at [431, 231] on div "URL" at bounding box center [440, 226] width 174 height 9
click at [439, 239] on input "URL" at bounding box center [440, 242] width 174 height 17
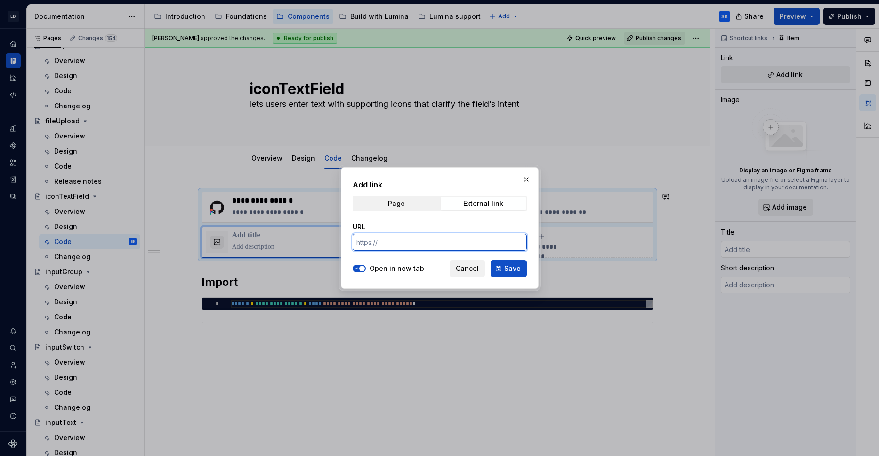
paste input "[URL][DOMAIN_NAME]"
click at [519, 272] on span "Save" at bounding box center [512, 268] width 16 height 9
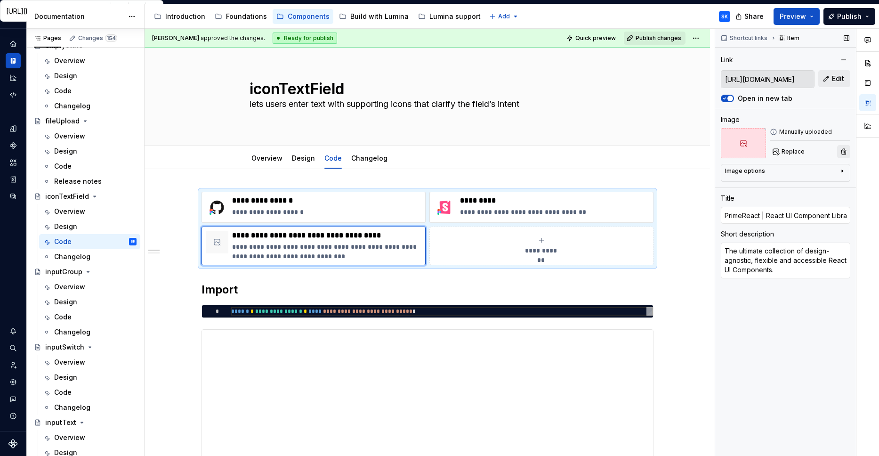
click at [842, 152] on button "button" at bounding box center [843, 151] width 13 height 13
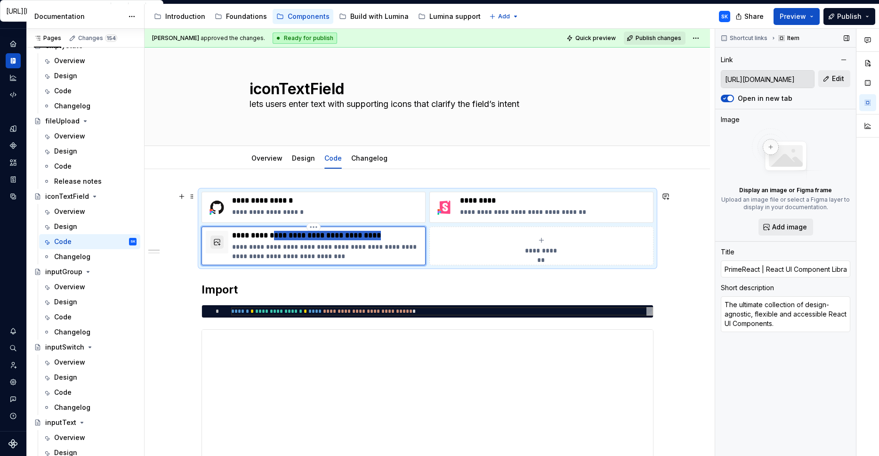
drag, startPoint x: 278, startPoint y: 234, endPoint x: 409, endPoint y: 239, distance: 131.0
click at [409, 239] on p "**********" at bounding box center [326, 235] width 189 height 9
click at [236, 247] on p "**********" at bounding box center [326, 251] width 189 height 19
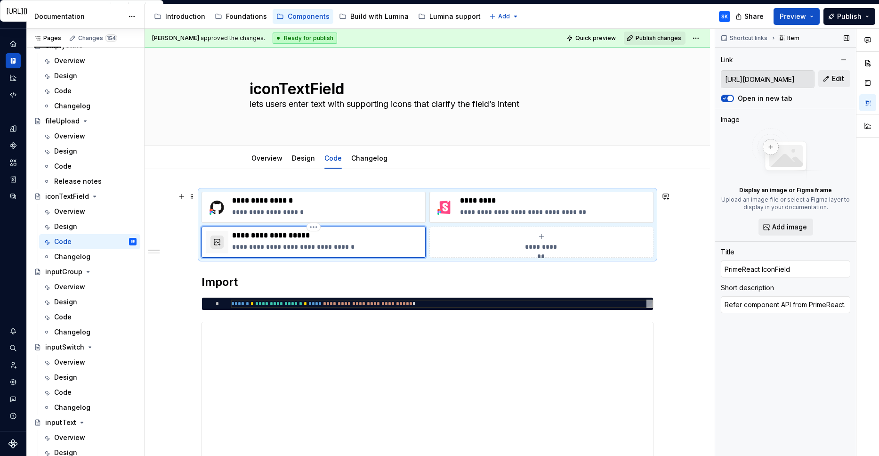
click at [218, 243] on button "button" at bounding box center [216, 241] width 13 height 13
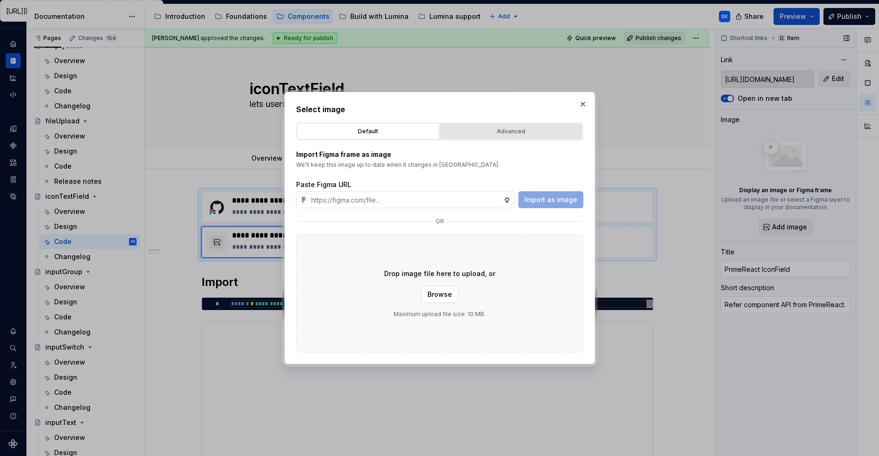
click at [552, 128] on div "Advanced" at bounding box center [512, 131] width 136 height 9
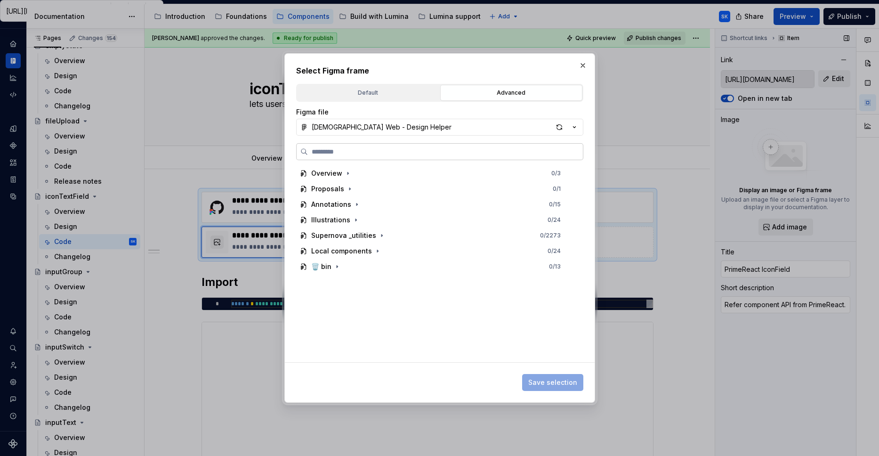
click at [436, 154] on input "search" at bounding box center [445, 151] width 275 height 9
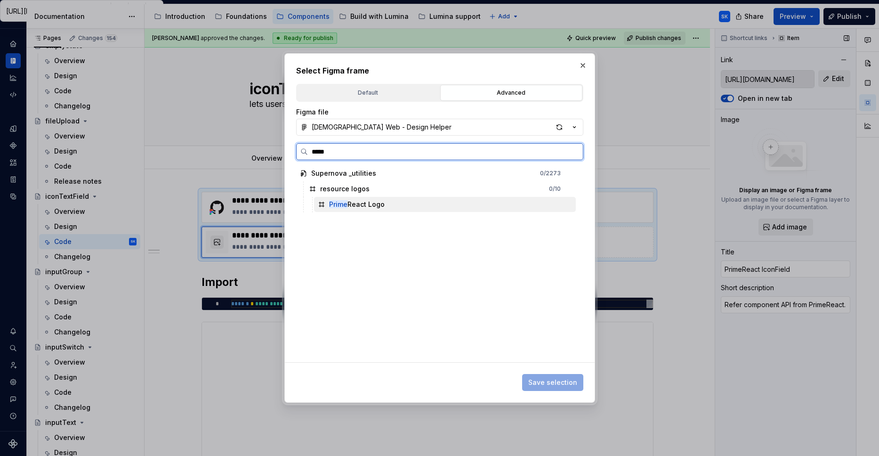
click at [445, 206] on div "Prime React Logo" at bounding box center [445, 204] width 262 height 15
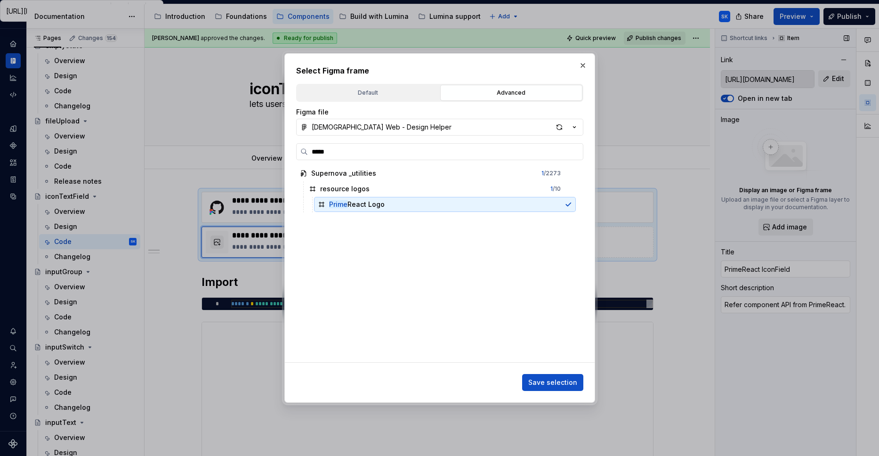
click at [562, 383] on span "Save selection" at bounding box center [552, 382] width 49 height 9
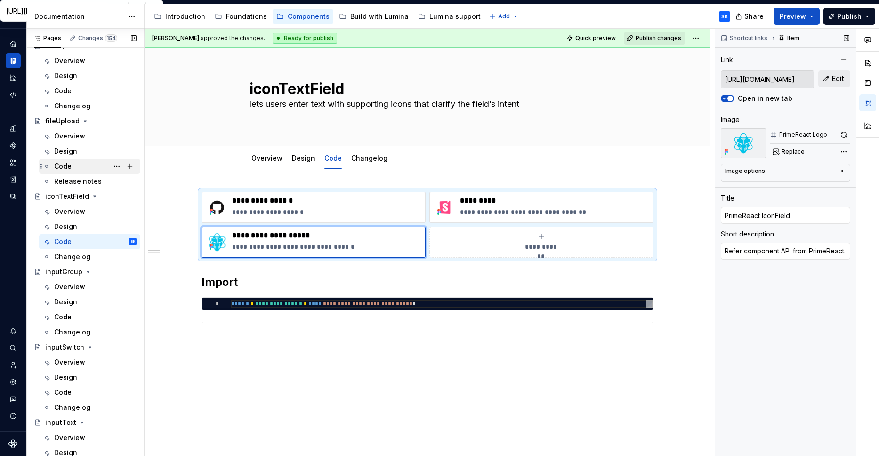
click at [78, 161] on div "Code" at bounding box center [95, 166] width 82 height 13
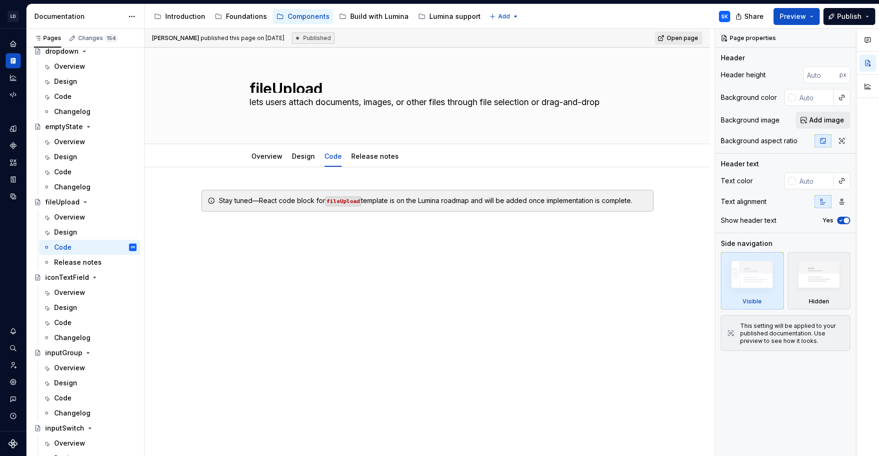
scroll to position [1036, 0]
